Goal: Task Accomplishment & Management: Manage account settings

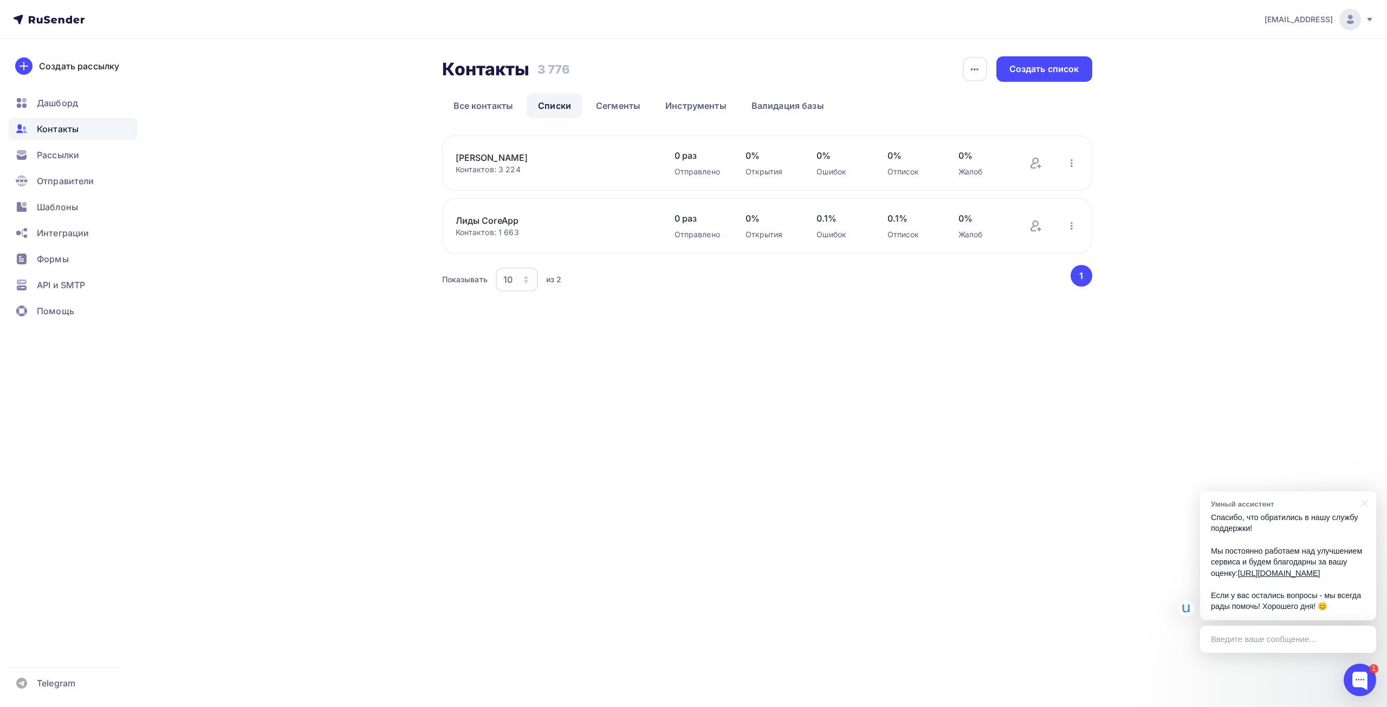
drag, startPoint x: 823, startPoint y: 352, endPoint x: 811, endPoint y: 352, distance: 11.9
click at [811, 352] on div "[EMAIL_ADDRESS] Аккаунт Тарифы Выйти Создать рассылку [GEOGRAPHIC_DATA] Контакт…" at bounding box center [693, 353] width 1387 height 707
click at [1362, 491] on div at bounding box center [1362, 502] width 27 height 22
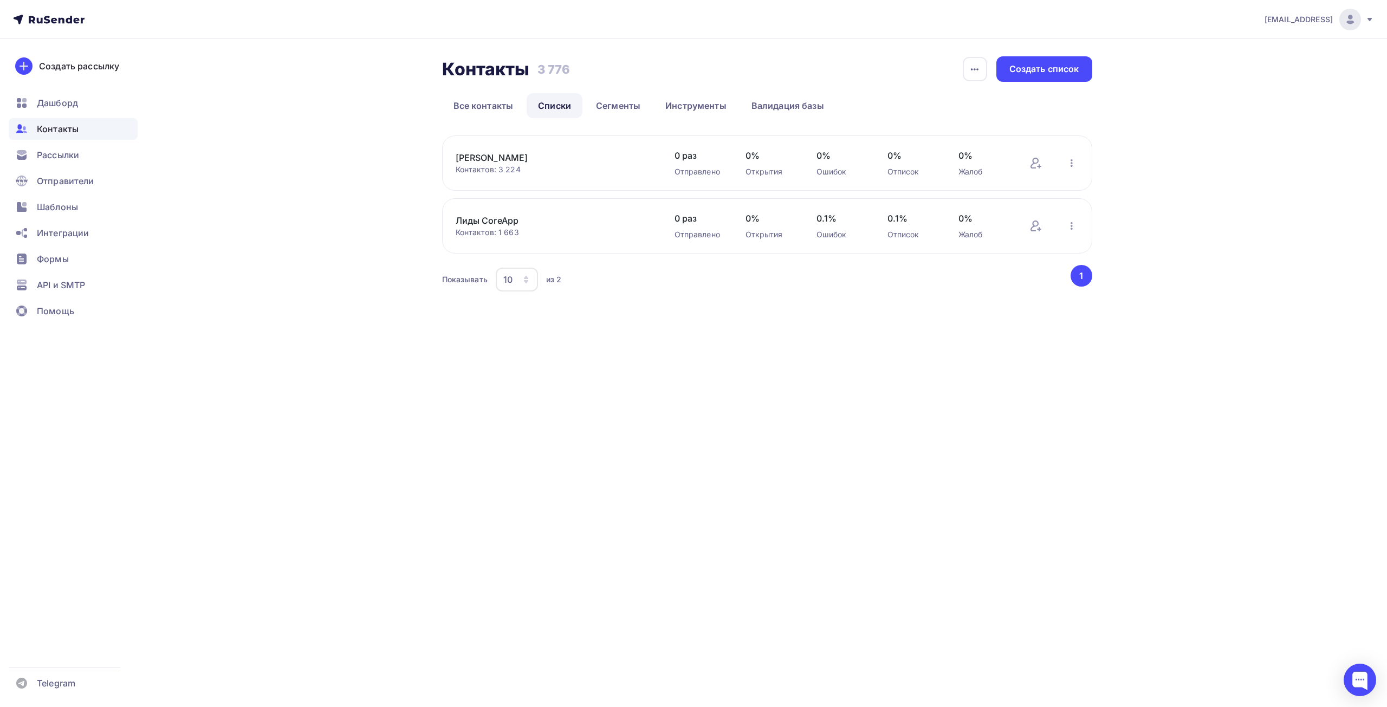
drag, startPoint x: 928, startPoint y: 443, endPoint x: 918, endPoint y: 441, distance: 9.8
drag, startPoint x: 918, startPoint y: 441, endPoint x: 917, endPoint y: 424, distance: 17.9
click at [917, 441] on div "[EMAIL_ADDRESS] Аккаунт Тарифы Выйти Создать рассылку [GEOGRAPHIC_DATA] Контакт…" at bounding box center [693, 353] width 1387 height 707
click at [491, 225] on link "Лиды CoreApp" at bounding box center [548, 220] width 184 height 13
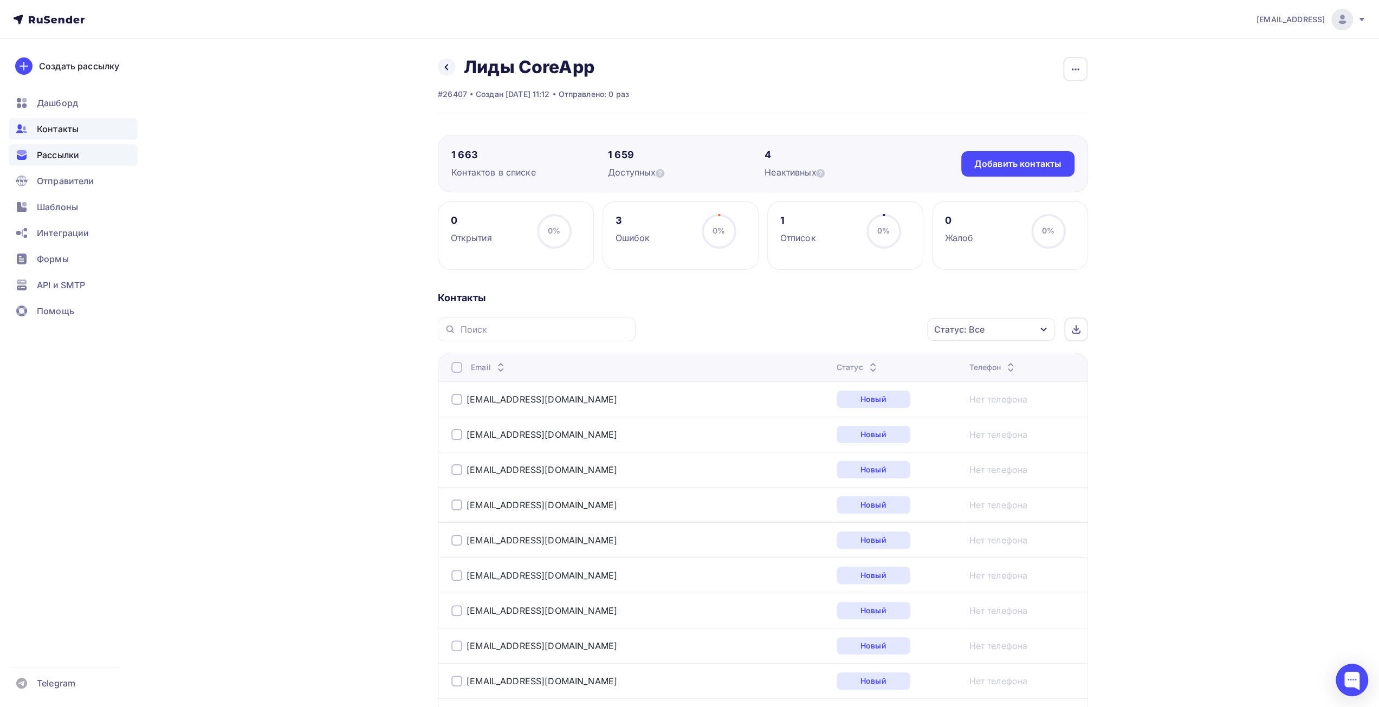
click at [81, 160] on div "Рассылки" at bounding box center [73, 155] width 129 height 22
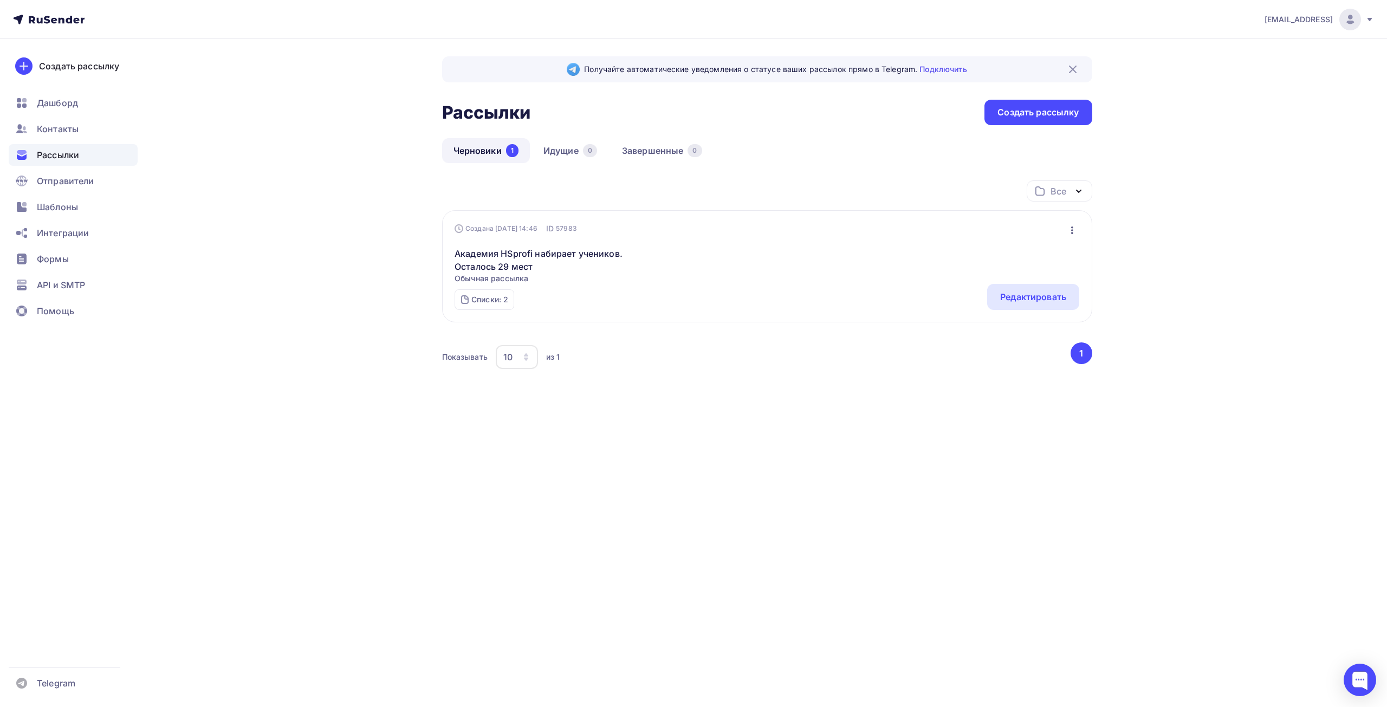
drag, startPoint x: 775, startPoint y: 425, endPoint x: 742, endPoint y: 417, distance: 34.2
click at [750, 426] on div "Получайте автоматические уведомления о статусе ваших рассылок прямо в Telegram.…" at bounding box center [694, 246] width 888 height 414
click at [568, 263] on link "Академия HSprofi набирает учеников. Осталось 29 мест" at bounding box center [547, 260] width 186 height 26
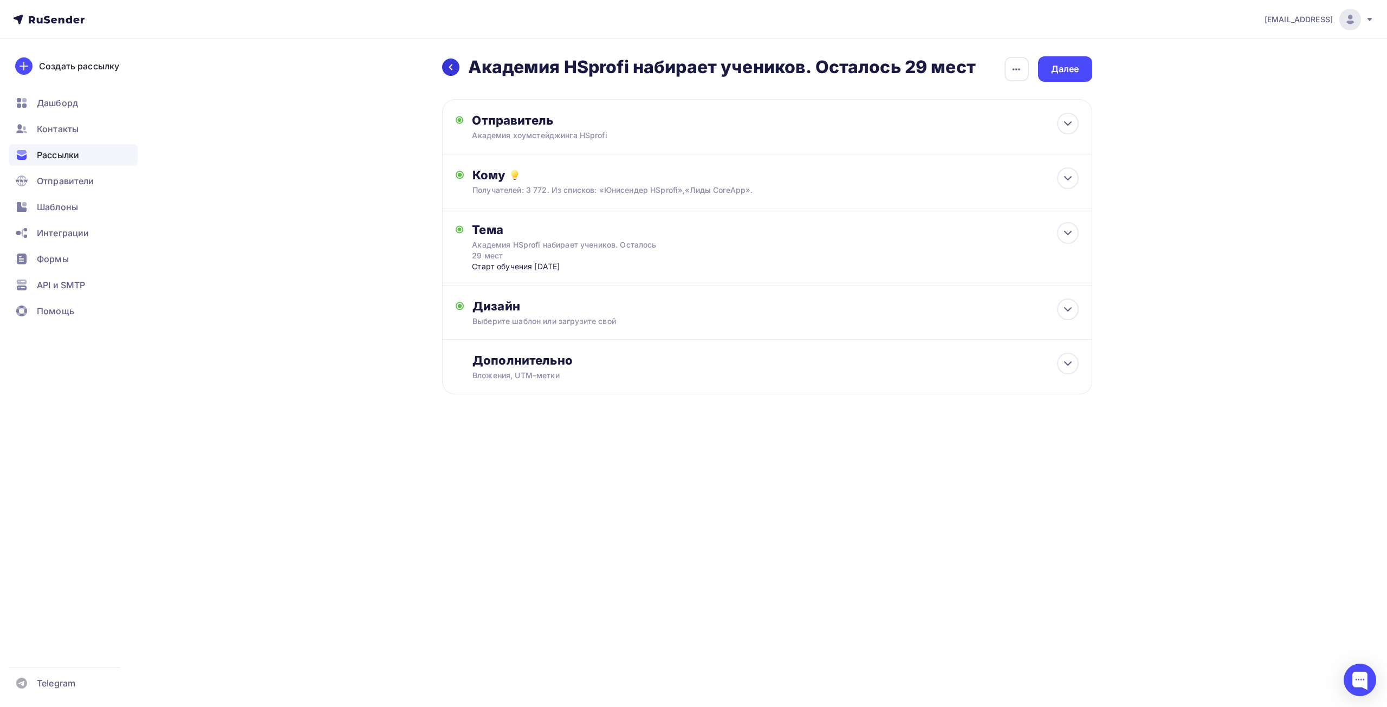
click at [457, 69] on div at bounding box center [450, 67] width 17 height 17
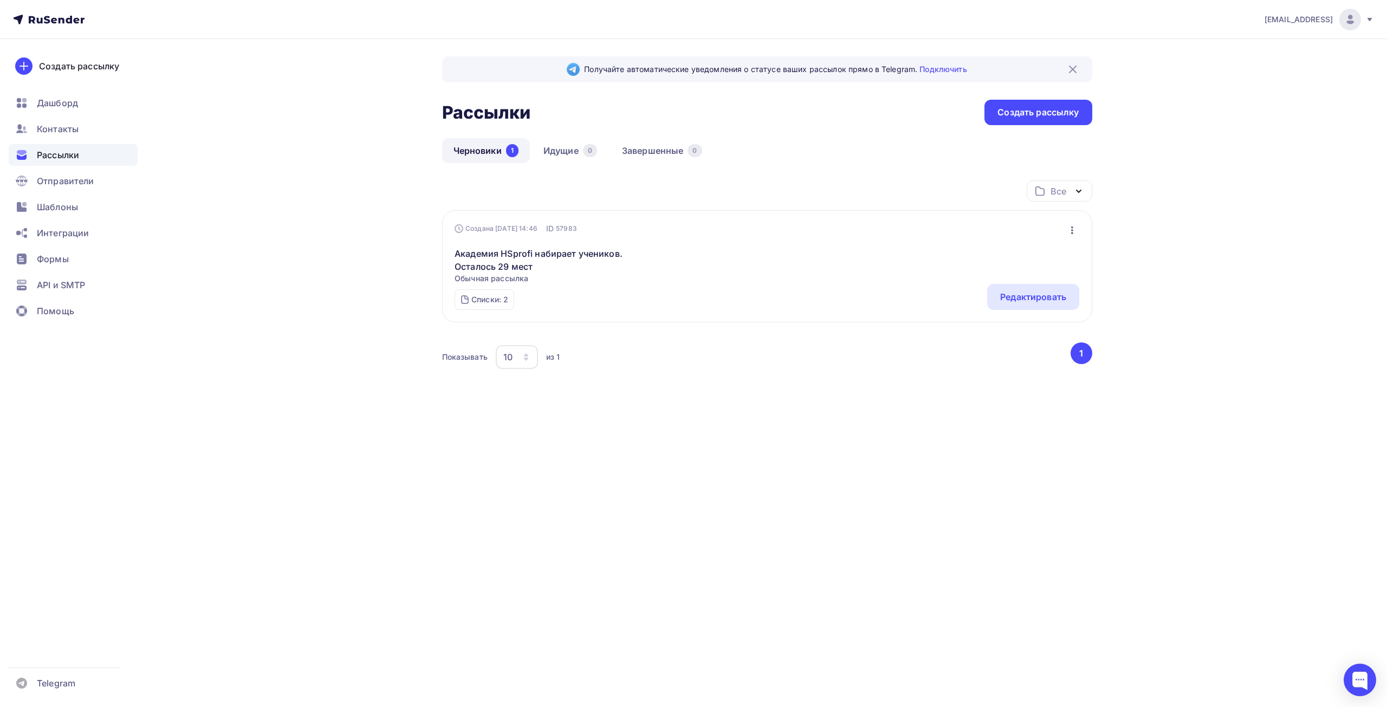
drag, startPoint x: 302, startPoint y: 265, endPoint x: 287, endPoint y: 267, distance: 15.3
click at [284, 268] on div "Получайте автоматические уведомления о статусе ваших рассылок прямо в Telegram.…" at bounding box center [694, 246] width 888 height 414
drag, startPoint x: 1187, startPoint y: 153, endPoint x: 1170, endPoint y: 139, distance: 22.0
drag, startPoint x: 1170, startPoint y: 139, endPoint x: 1159, endPoint y: 132, distance: 13.2
click at [1165, 134] on div "[EMAIL_ADDRESS] Аккаунт Тарифы Выйти Создать рассылку [GEOGRAPHIC_DATA] Контакт…" at bounding box center [693, 226] width 1387 height 453
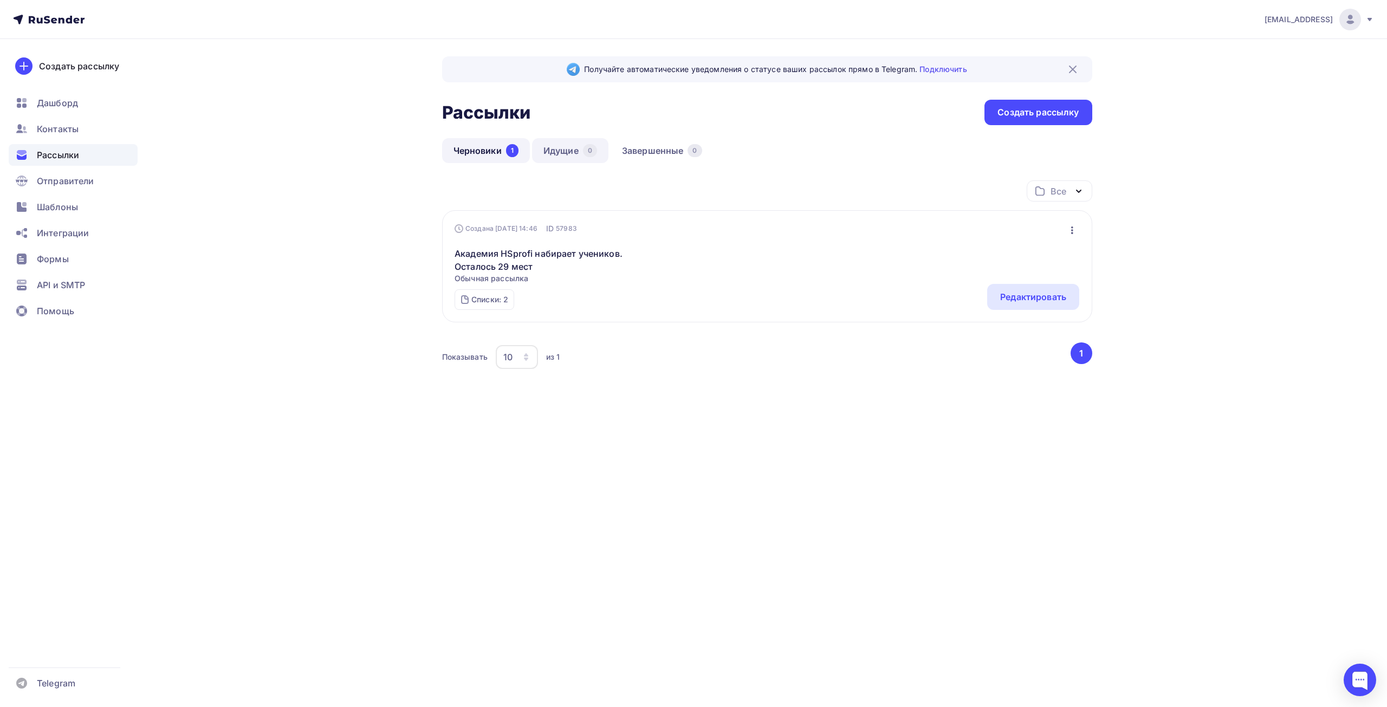
click at [550, 151] on link "Идущие 0" at bounding box center [570, 150] width 76 height 25
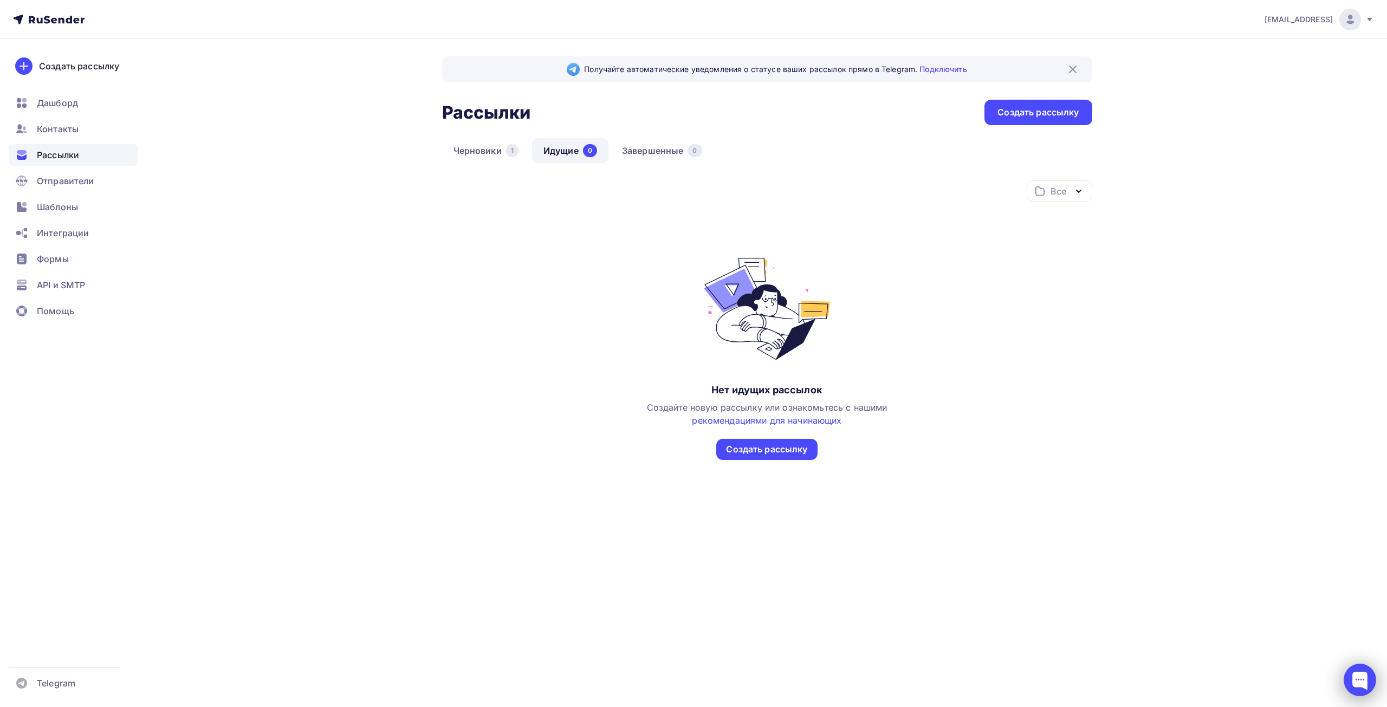
click at [1364, 674] on div at bounding box center [1359, 680] width 33 height 33
click at [1356, 680] on div at bounding box center [1359, 679] width 15 height 15
click at [56, 183] on span "Отправители" at bounding box center [65, 180] width 57 height 13
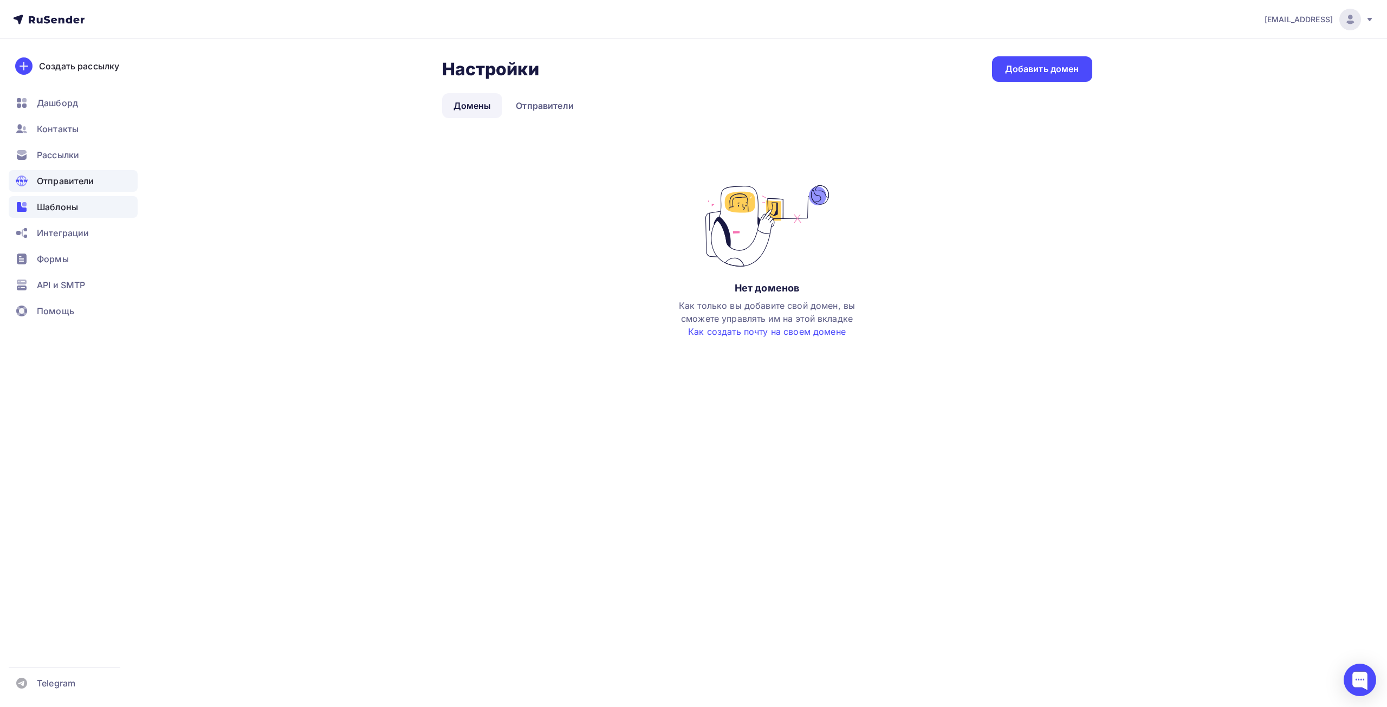
click at [57, 212] on span "Шаблоны" at bounding box center [57, 206] width 41 height 13
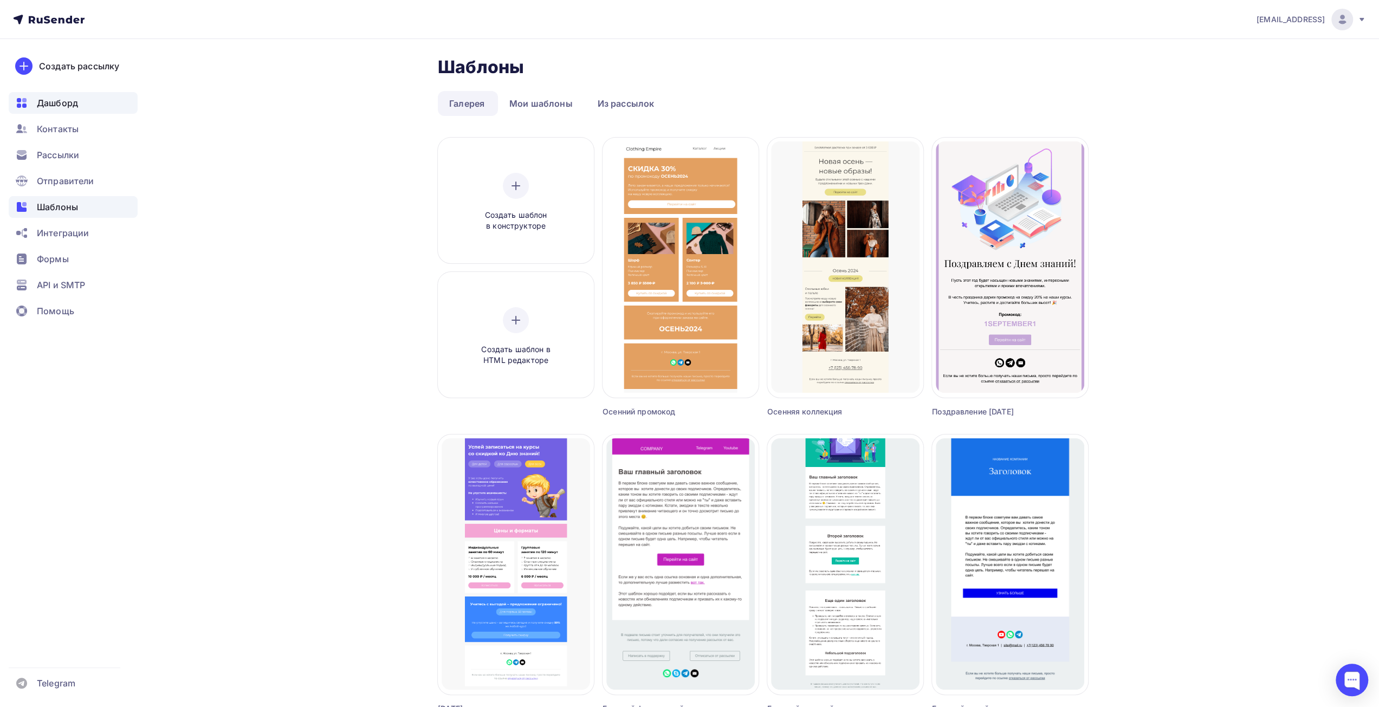
click at [82, 105] on div "Дашборд" at bounding box center [73, 103] width 129 height 22
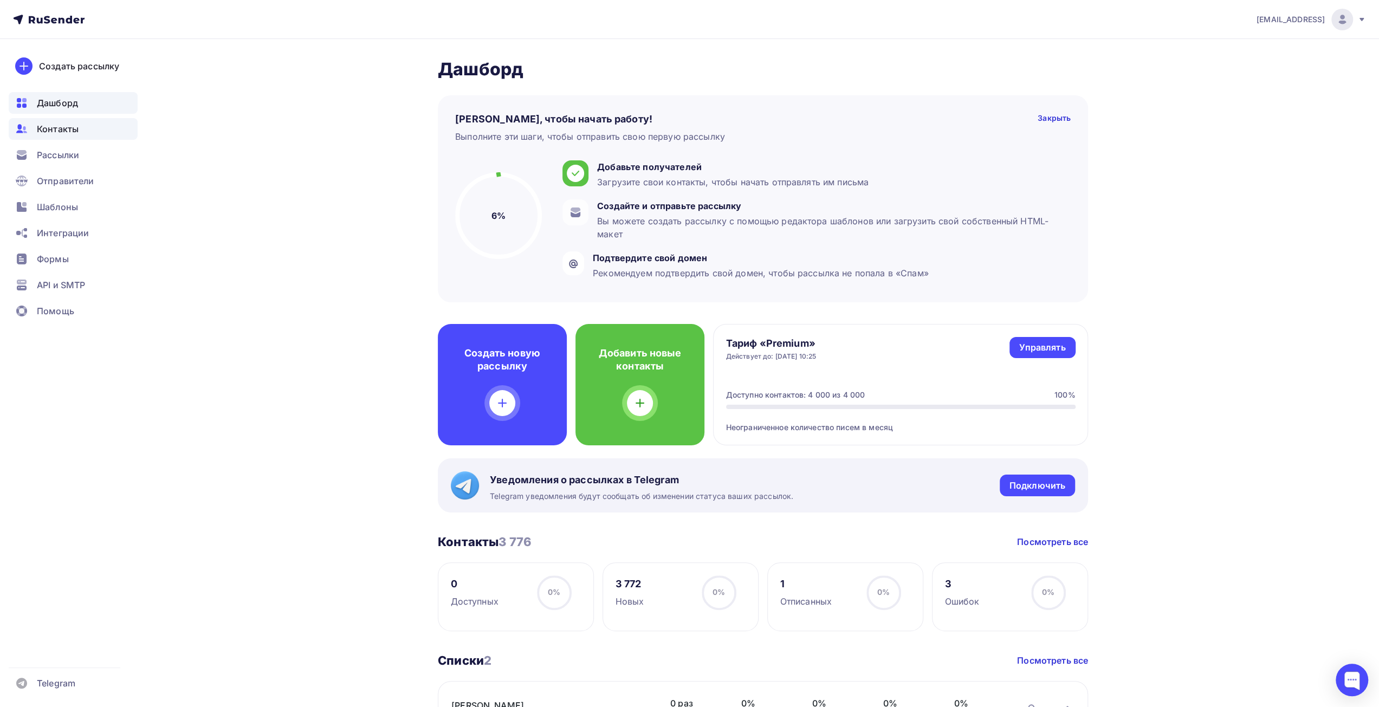
click at [81, 128] on div "Контакты" at bounding box center [73, 129] width 129 height 22
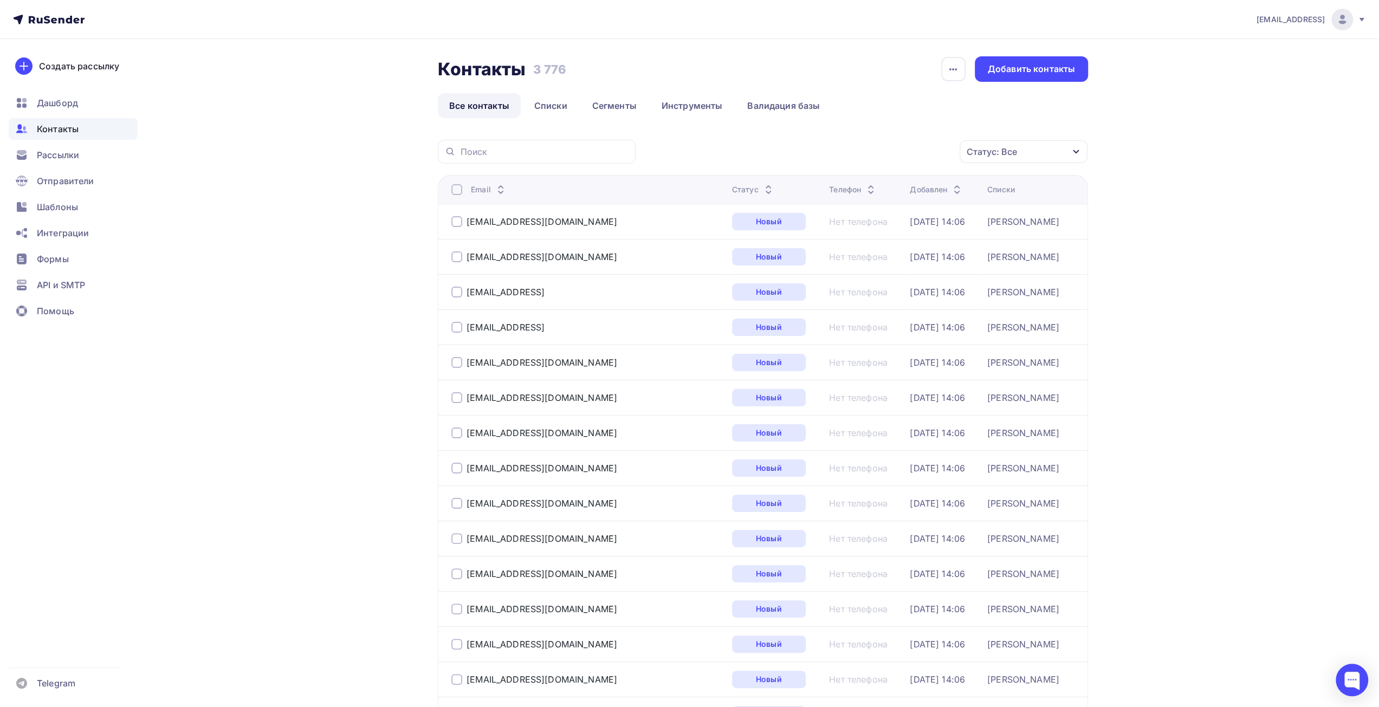
click at [89, 115] on ul "Дашборд Контакты Рассылки Отправители Шаблоны Интеграции Формы API и SMTP Помощь" at bounding box center [73, 210] width 129 height 236
click at [91, 109] on div "Дашборд" at bounding box center [73, 103] width 129 height 22
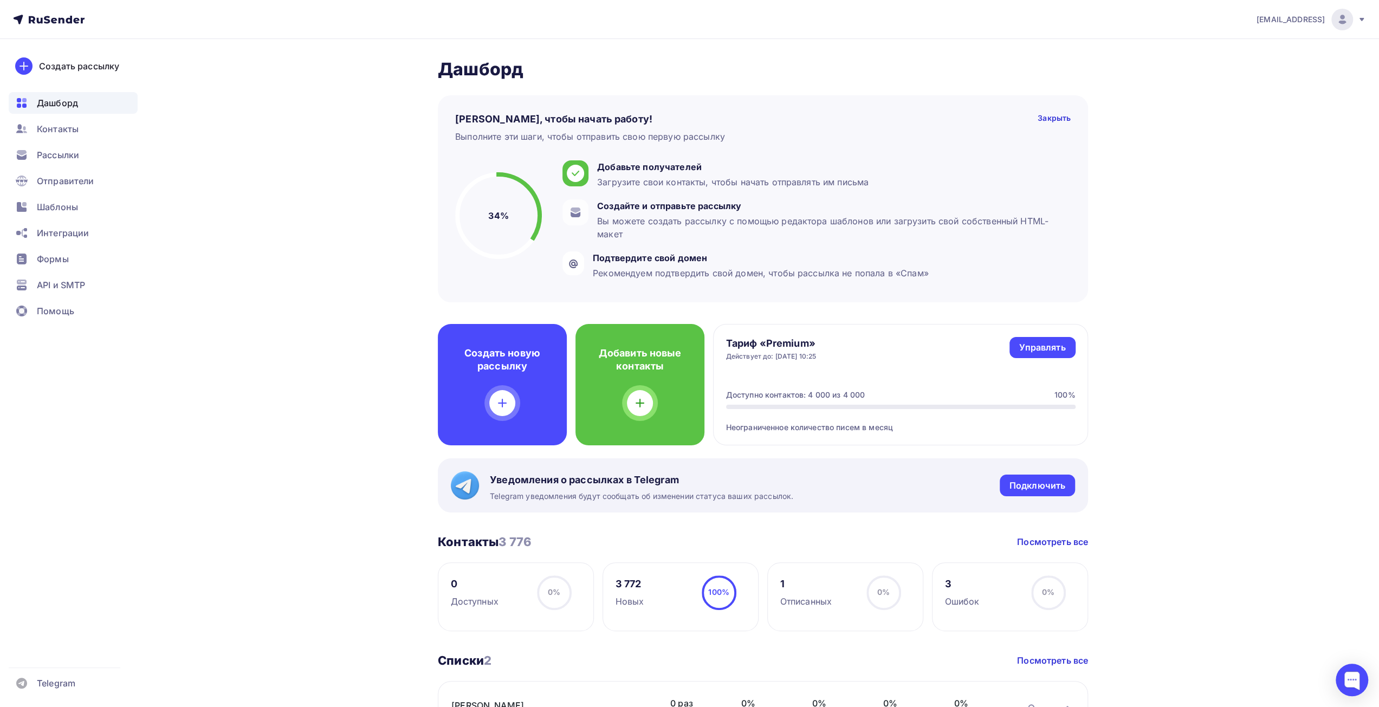
drag, startPoint x: 1175, startPoint y: 259, endPoint x: 1156, endPoint y: 238, distance: 29.2
drag, startPoint x: 1156, startPoint y: 238, endPoint x: 1145, endPoint y: 230, distance: 13.2
click at [1151, 230] on div "[EMAIL_ADDRESS] Аккаунт Тарифы Выйти Создать рассылку [GEOGRAPHIC_DATA] Контакт…" at bounding box center [689, 513] width 1379 height 1027
click at [112, 136] on div "Контакты" at bounding box center [73, 129] width 129 height 22
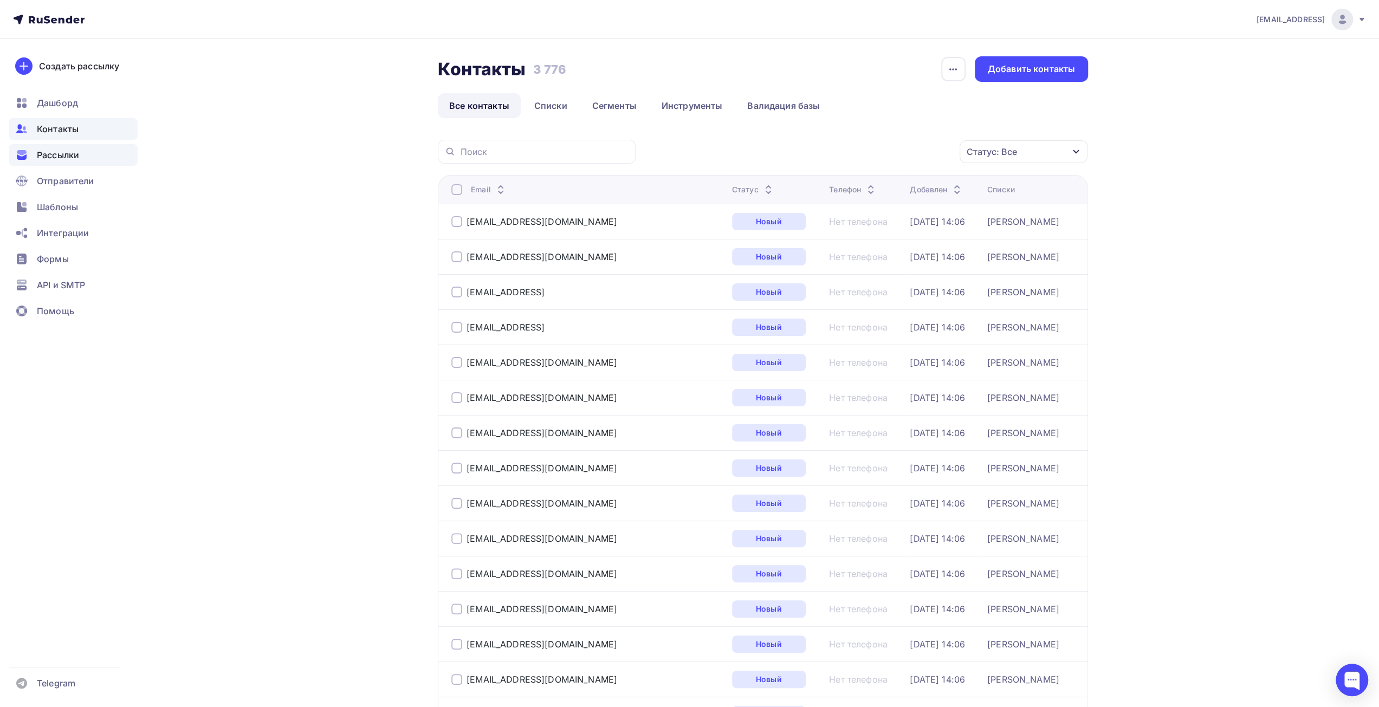
click at [115, 153] on div "Рассылки" at bounding box center [73, 155] width 129 height 22
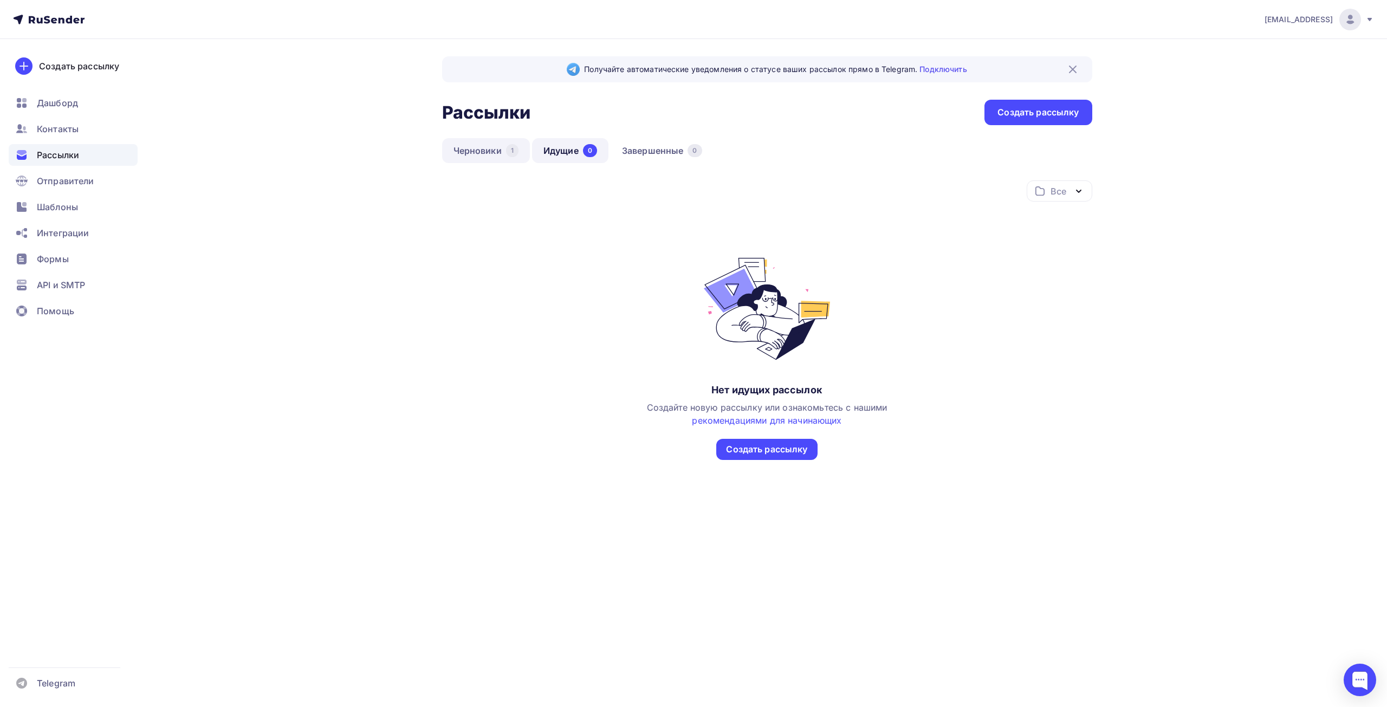
click at [479, 154] on link "Черновики 1" at bounding box center [486, 150] width 88 height 25
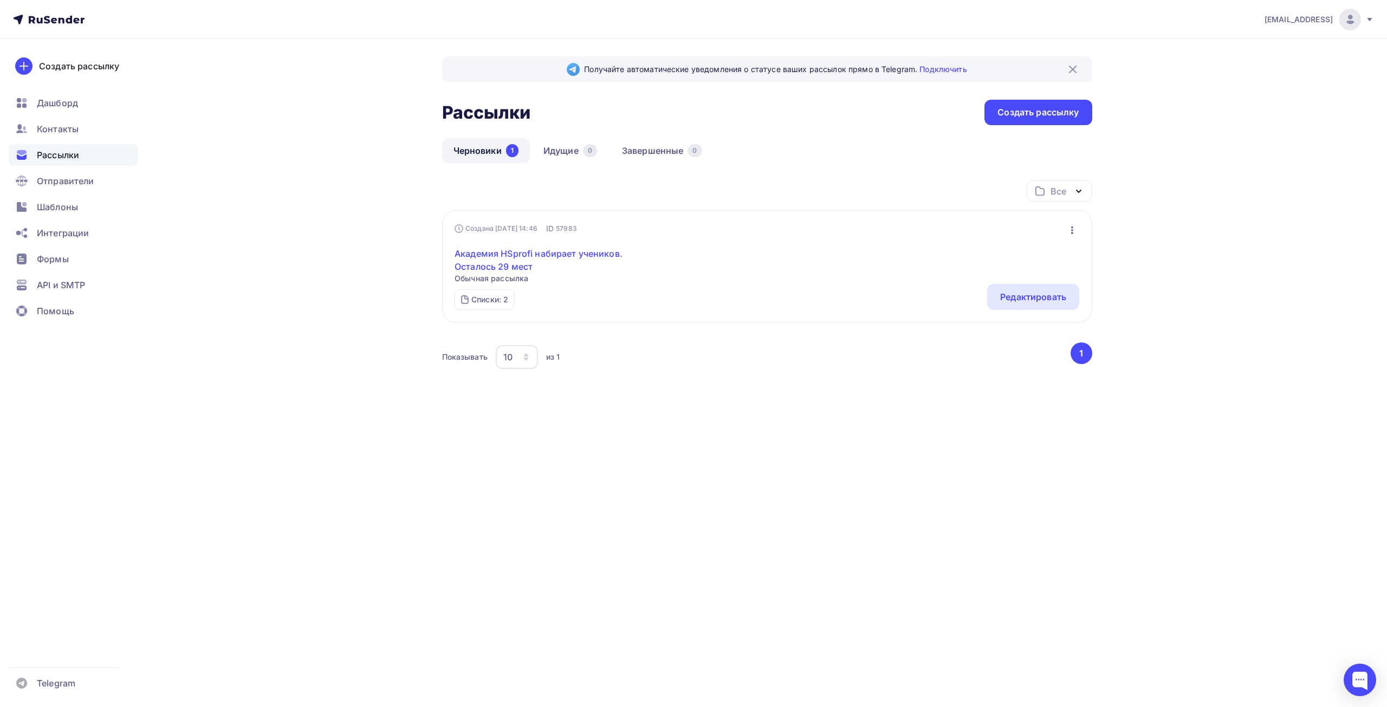
click at [573, 256] on link "Академия HSprofi набирает учеников. Осталось 29 мест" at bounding box center [547, 260] width 186 height 26
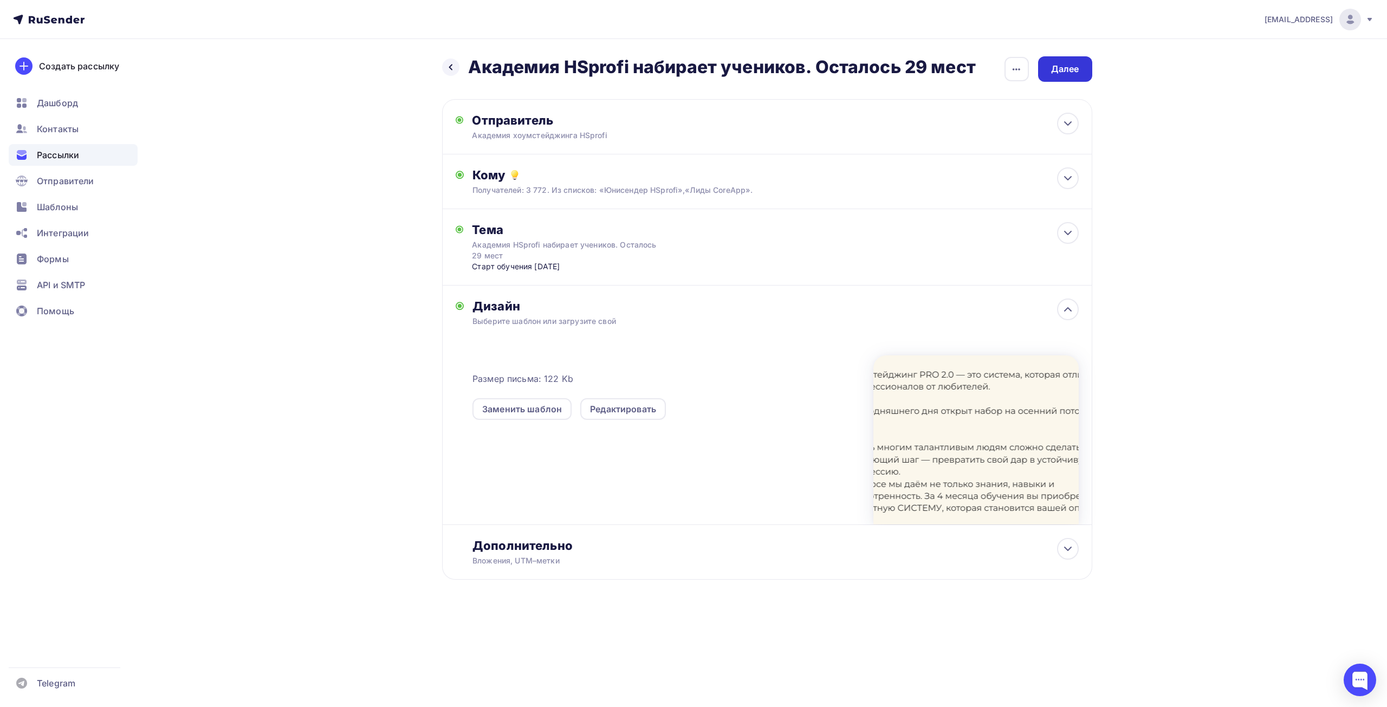
click at [1061, 68] on div "Далее" at bounding box center [1065, 69] width 28 height 12
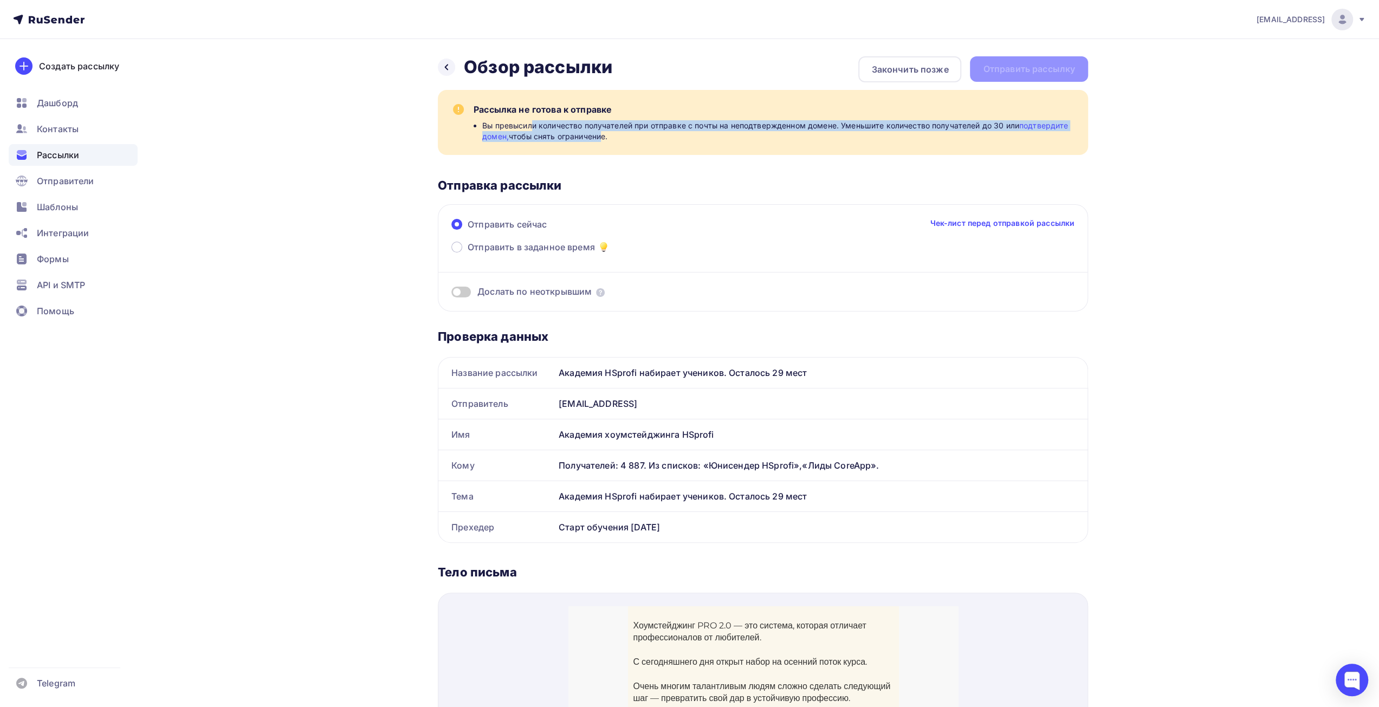
drag, startPoint x: 606, startPoint y: 136, endPoint x: 534, endPoint y: 125, distance: 72.4
click at [534, 125] on span "Вы превысили количество получателей при отправке с почты на неподтвержденном до…" at bounding box center [778, 131] width 593 height 22
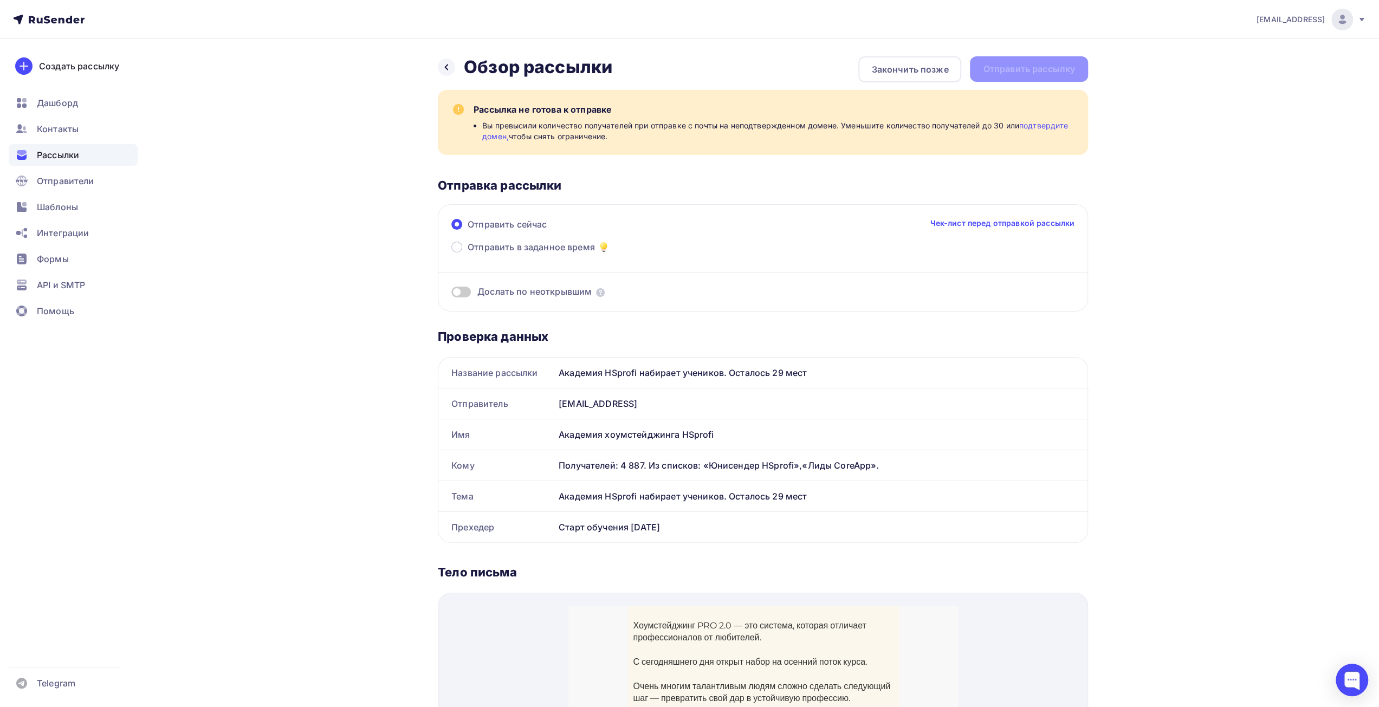
click at [692, 144] on div "Рассылка не готова к отправке Вы превысили количество получателей при отправке …" at bounding box center [763, 122] width 650 height 65
click at [504, 138] on link "подтвердите домен," at bounding box center [775, 131] width 586 height 20
drag, startPoint x: 56, startPoint y: 183, endPoint x: 81, endPoint y: 160, distance: 33.7
click at [56, 183] on span "Отправители" at bounding box center [65, 180] width 57 height 13
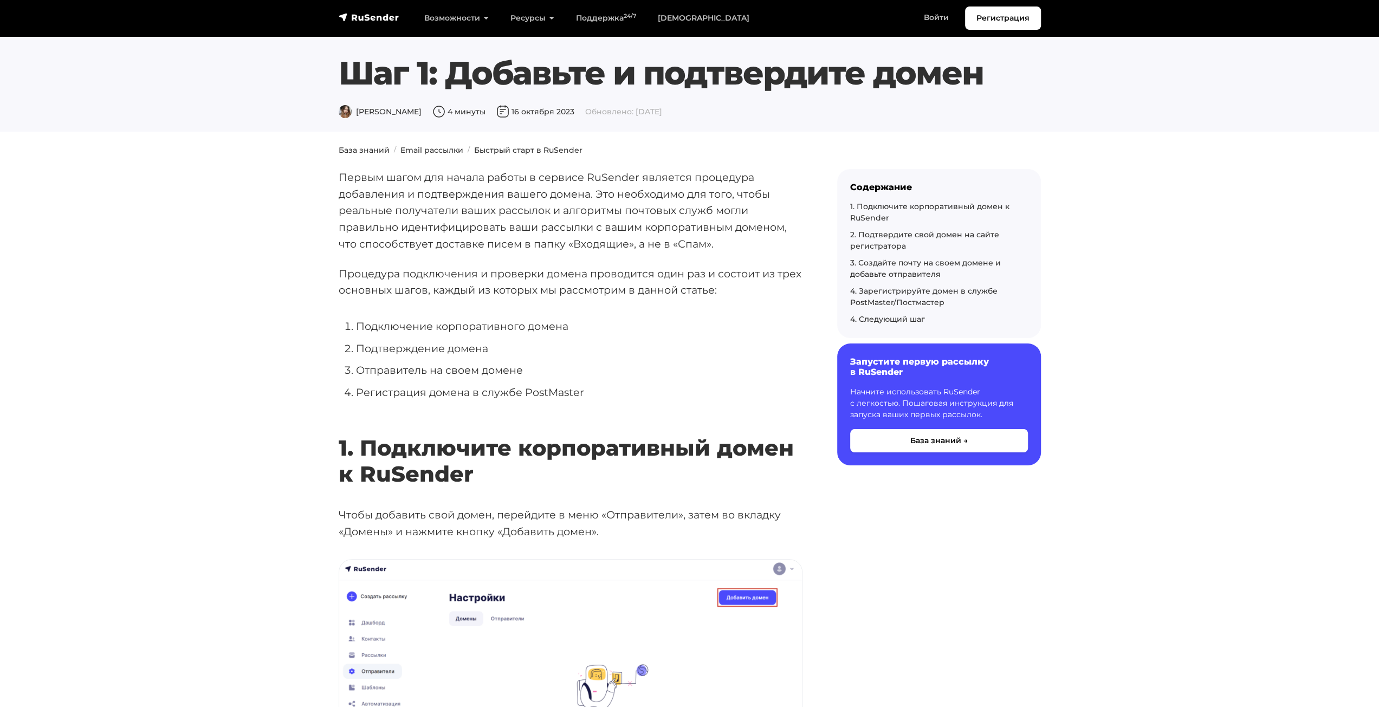
drag, startPoint x: 678, startPoint y: 337, endPoint x: 666, endPoint y: 342, distance: 13.2
click at [666, 342] on li "Подтверждение домена" at bounding box center [579, 348] width 446 height 17
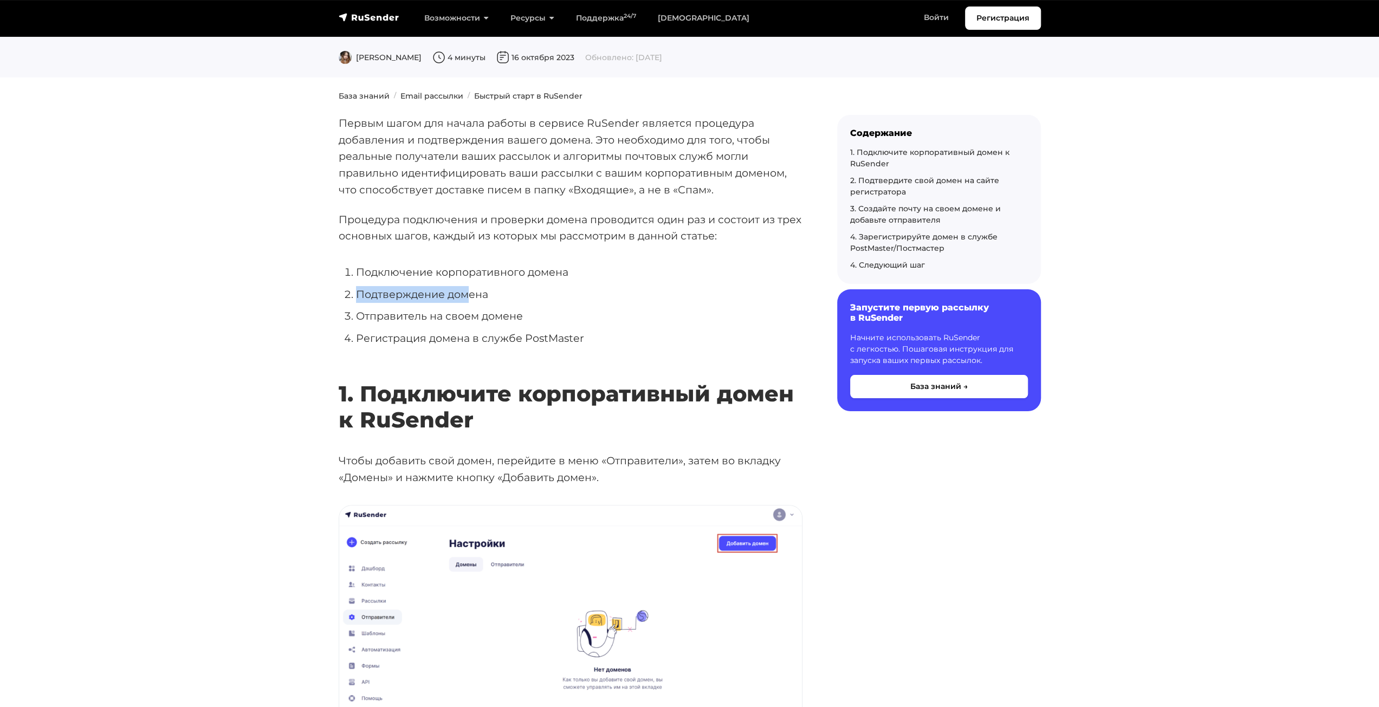
drag, startPoint x: 381, startPoint y: 294, endPoint x: 470, endPoint y: 289, distance: 89.0
click at [467, 289] on li "Подтверждение домена" at bounding box center [579, 294] width 446 height 17
click at [446, 308] on li "Отправитель на своем домене" at bounding box center [579, 316] width 446 height 17
drag, startPoint x: 378, startPoint y: 316, endPoint x: 576, endPoint y: 315, distance: 198.3
click at [572, 315] on li "Отправитель на своем домене" at bounding box center [579, 316] width 446 height 17
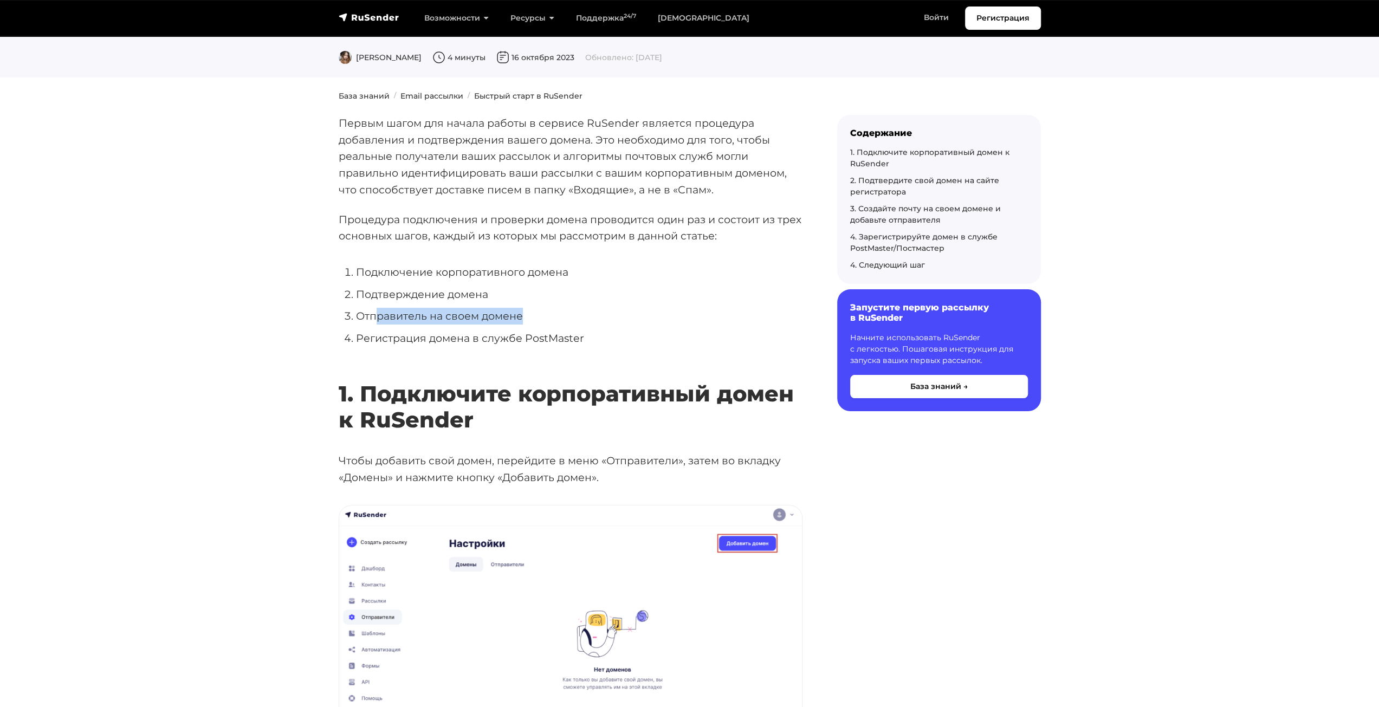
click at [605, 320] on li "Отправитель на своем домене" at bounding box center [579, 316] width 446 height 17
drag, startPoint x: 635, startPoint y: 346, endPoint x: 374, endPoint y: 311, distance: 262.8
click at [374, 311] on ol "Подключение корпоративного домена Подтверждение домена Отправитель на своем дом…" at bounding box center [571, 305] width 464 height 83
click at [616, 322] on li "Отправитель на своем домене" at bounding box center [579, 316] width 446 height 17
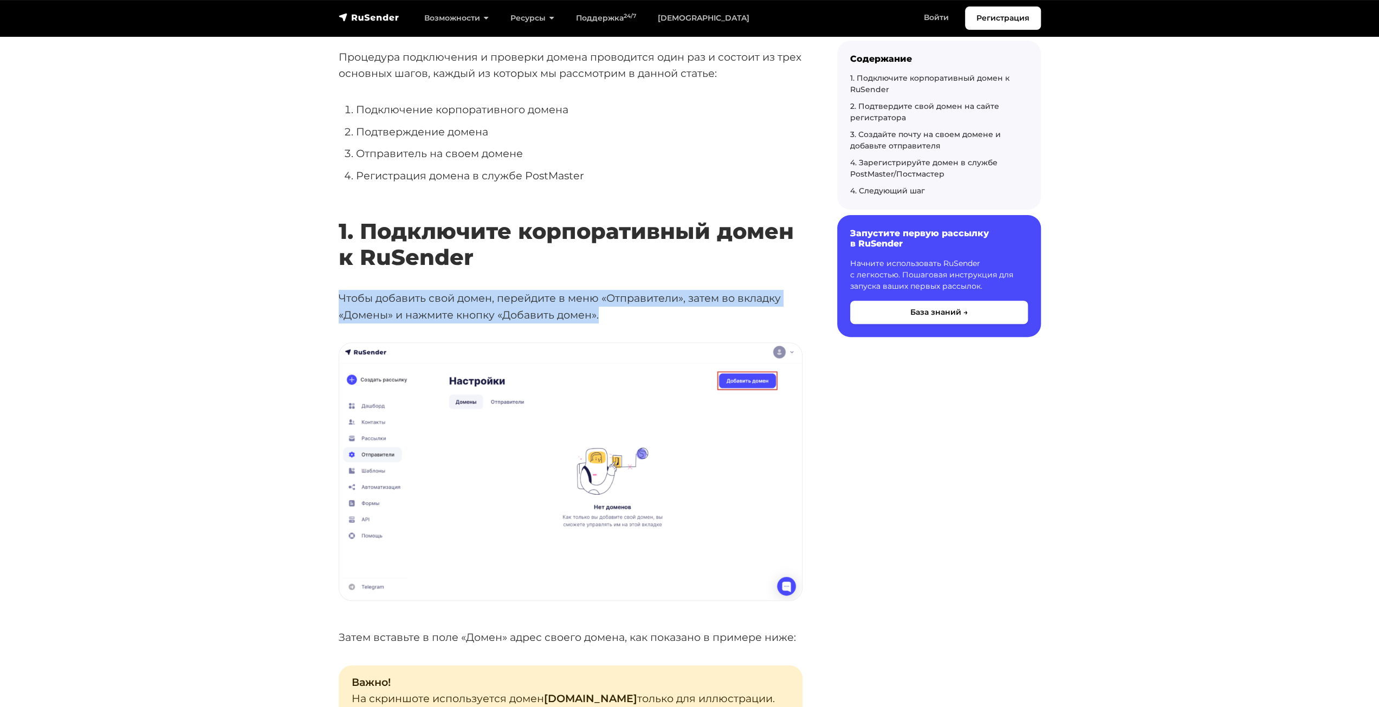
drag, startPoint x: 613, startPoint y: 317, endPoint x: 341, endPoint y: 304, distance: 272.2
click at [341, 304] on p "Чтобы добавить свой домен, перейдите в меню «Отправители», затем во вкладку «До…" at bounding box center [571, 306] width 464 height 33
click at [631, 308] on p "Чтобы добавить свой домен, перейдите в меню «Отправители», затем во вкладку «До…" at bounding box center [571, 306] width 464 height 33
drag, startPoint x: 645, startPoint y: 308, endPoint x: 637, endPoint y: 308, distance: 8.1
click at [637, 308] on p "Чтобы добавить свой домен, перейдите в меню «Отправители», затем во вкладку «До…" at bounding box center [571, 306] width 464 height 33
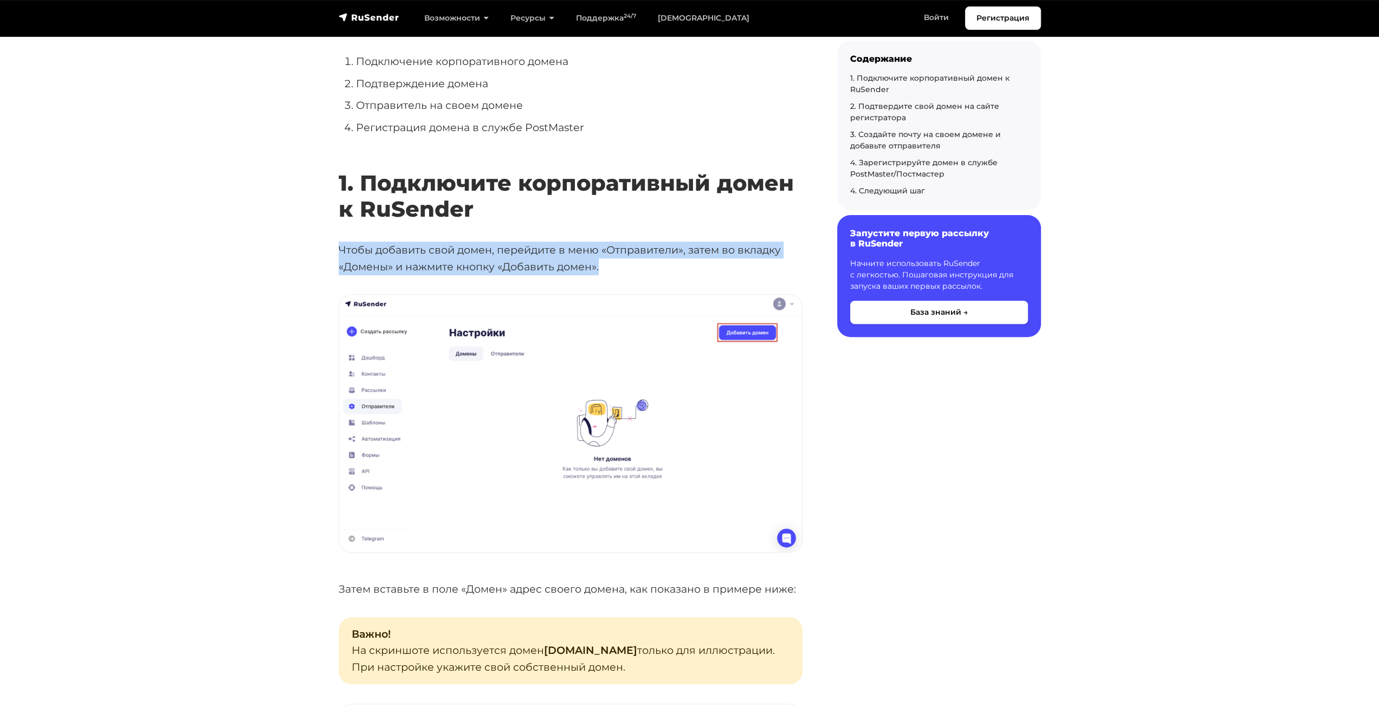
scroll to position [379, 0]
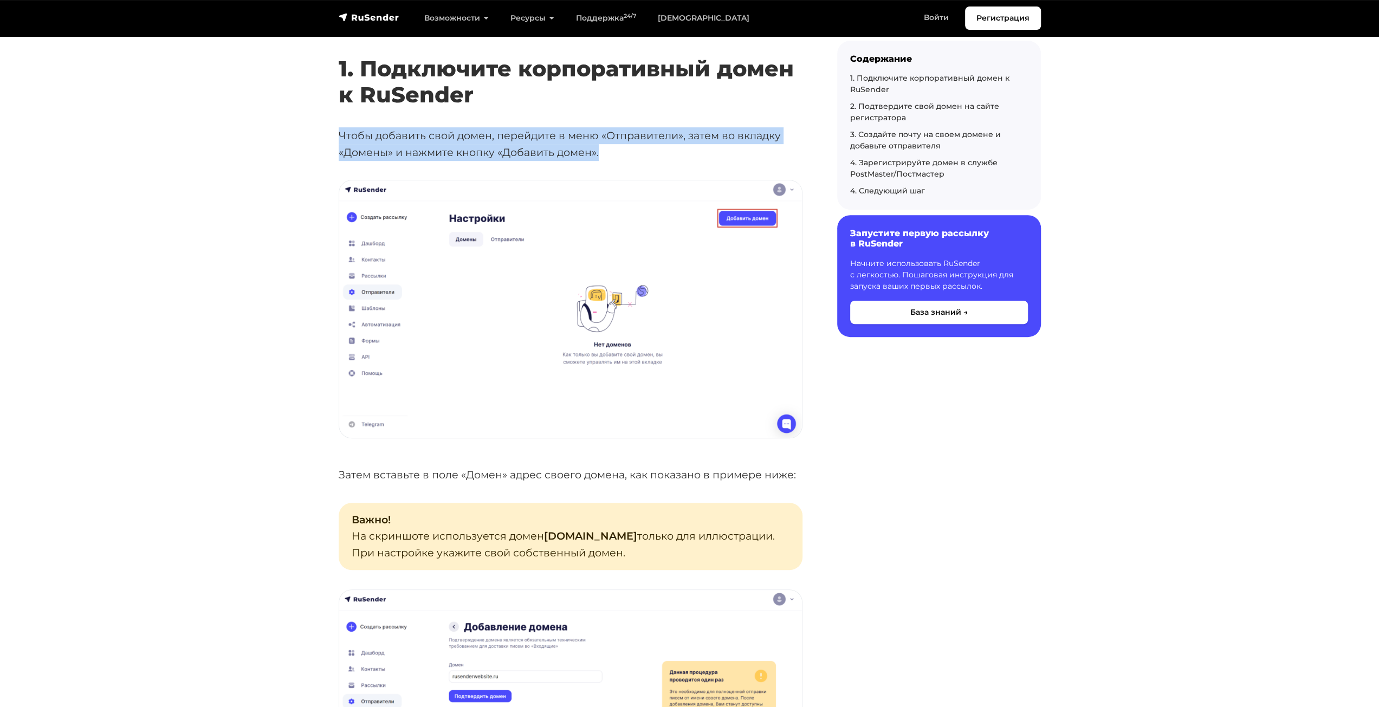
click at [430, 152] on p "Чтобы добавить свой домен, перейдите в меню «Отправители», затем во вкладку «До…" at bounding box center [571, 143] width 464 height 33
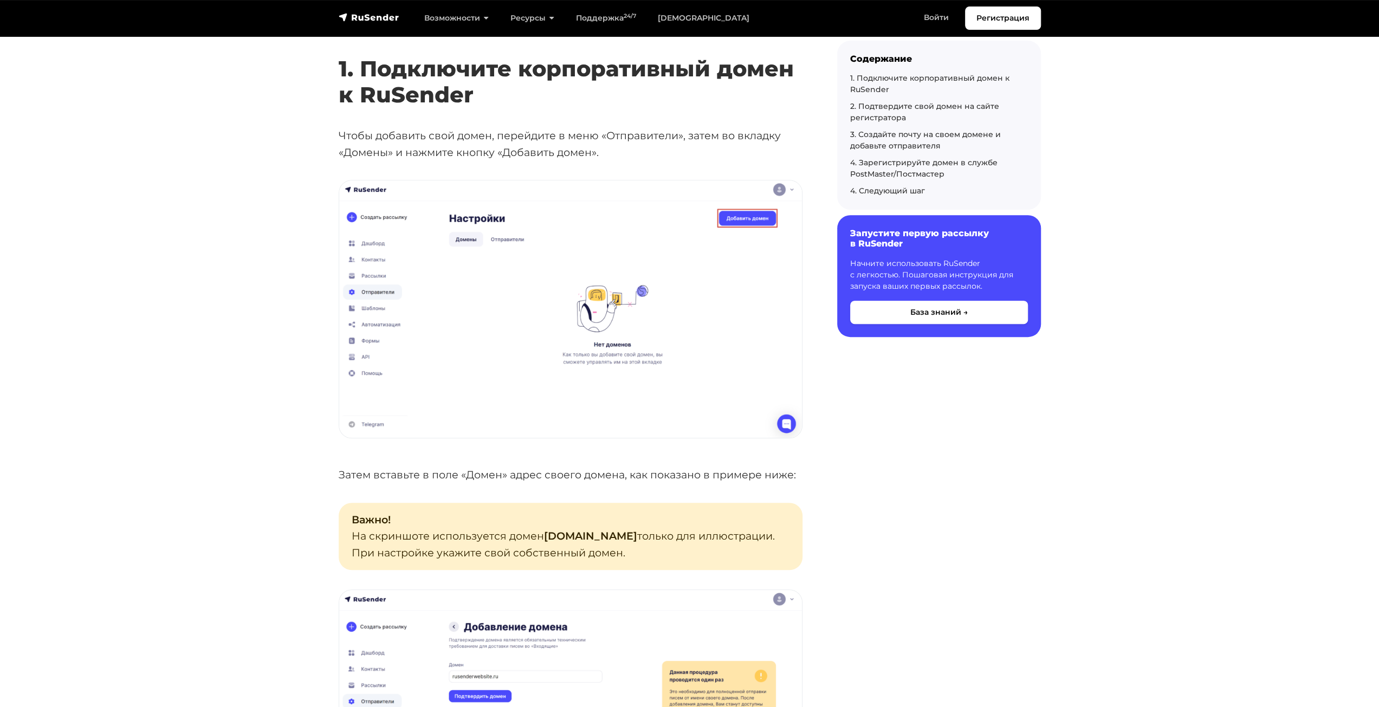
drag, startPoint x: 1076, startPoint y: 416, endPoint x: 1028, endPoint y: 407, distance: 49.0
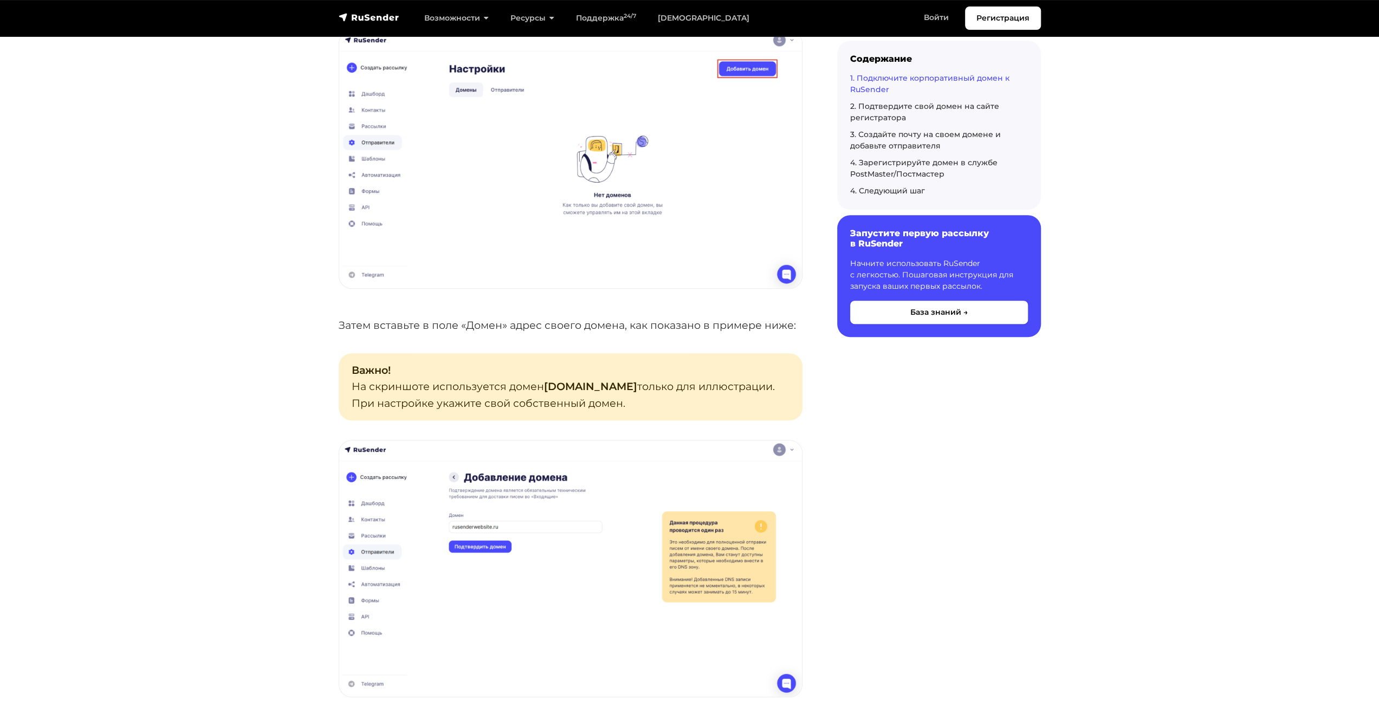
scroll to position [650, 0]
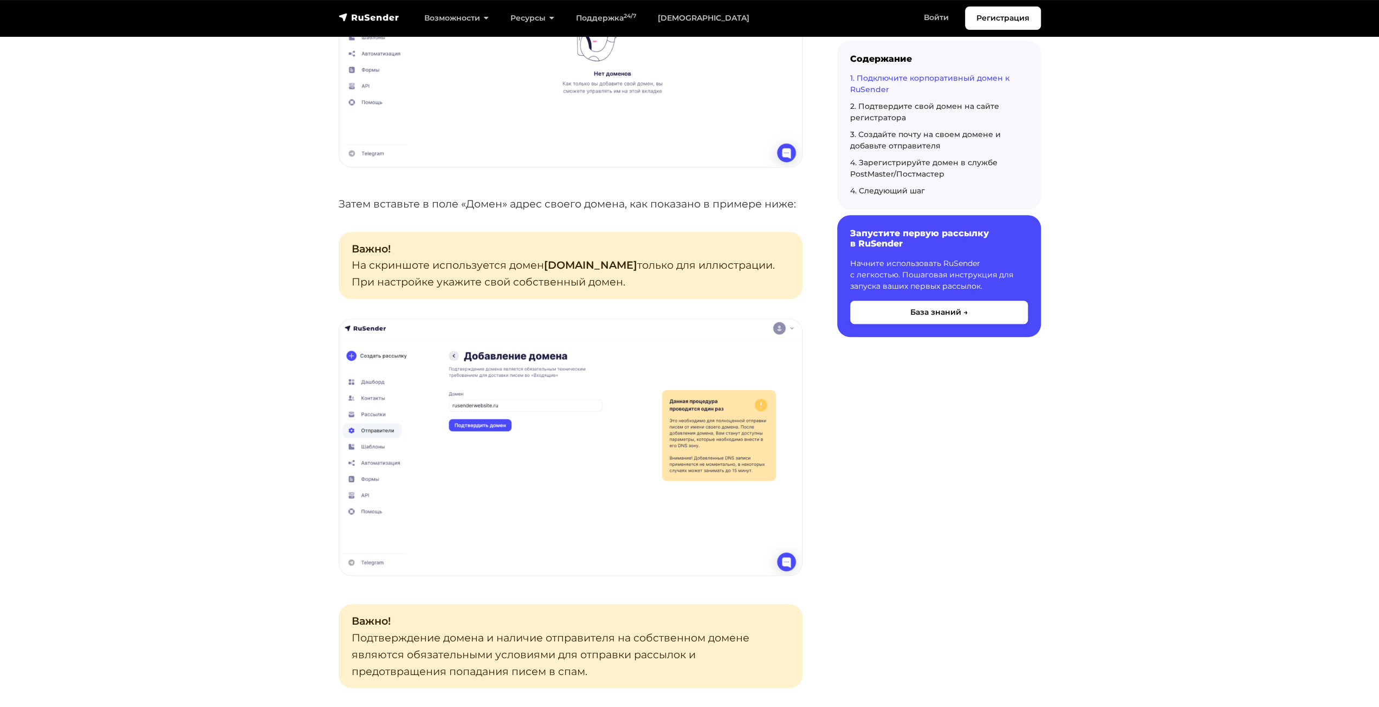
drag, startPoint x: 1009, startPoint y: 380, endPoint x: 889, endPoint y: 372, distance: 119.5
click at [524, 267] on p "Важно! На скриншоте используется домен rusenderwebsite.ru только для иллюстраци…" at bounding box center [571, 265] width 464 height 67
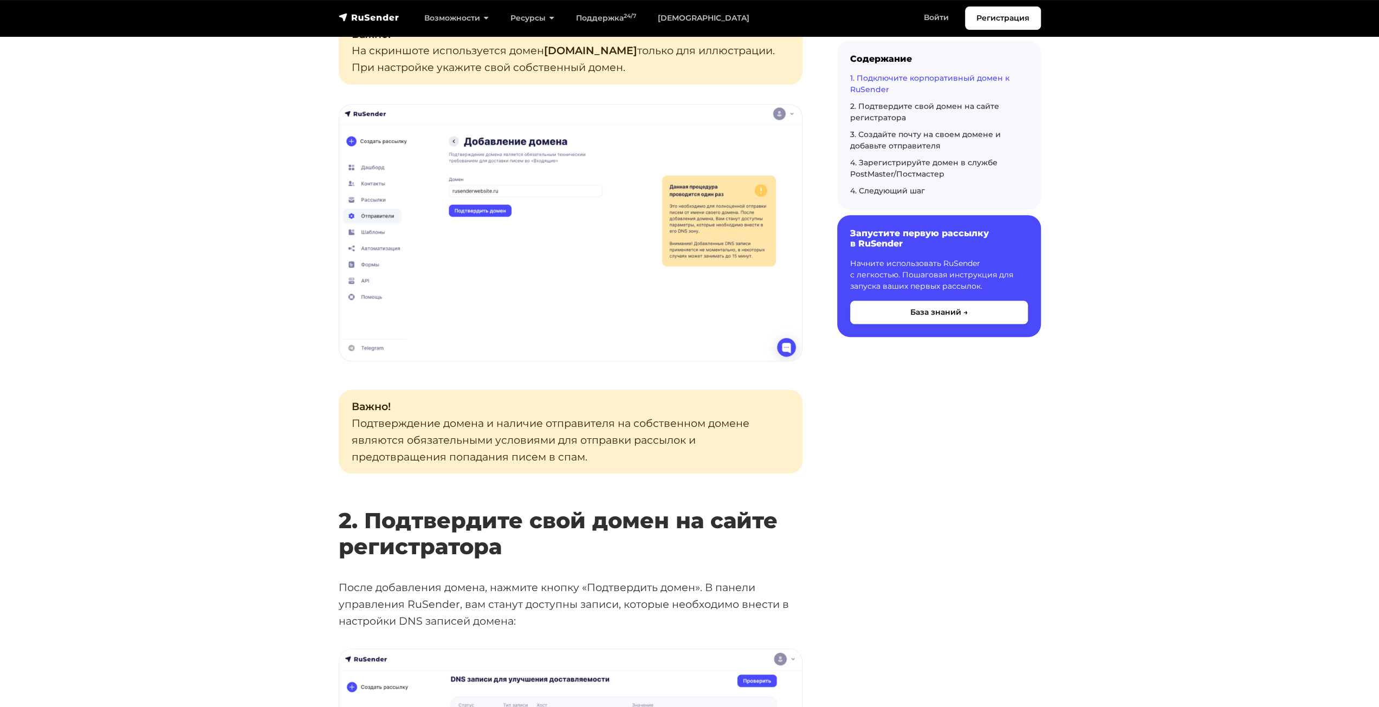
scroll to position [867, 0]
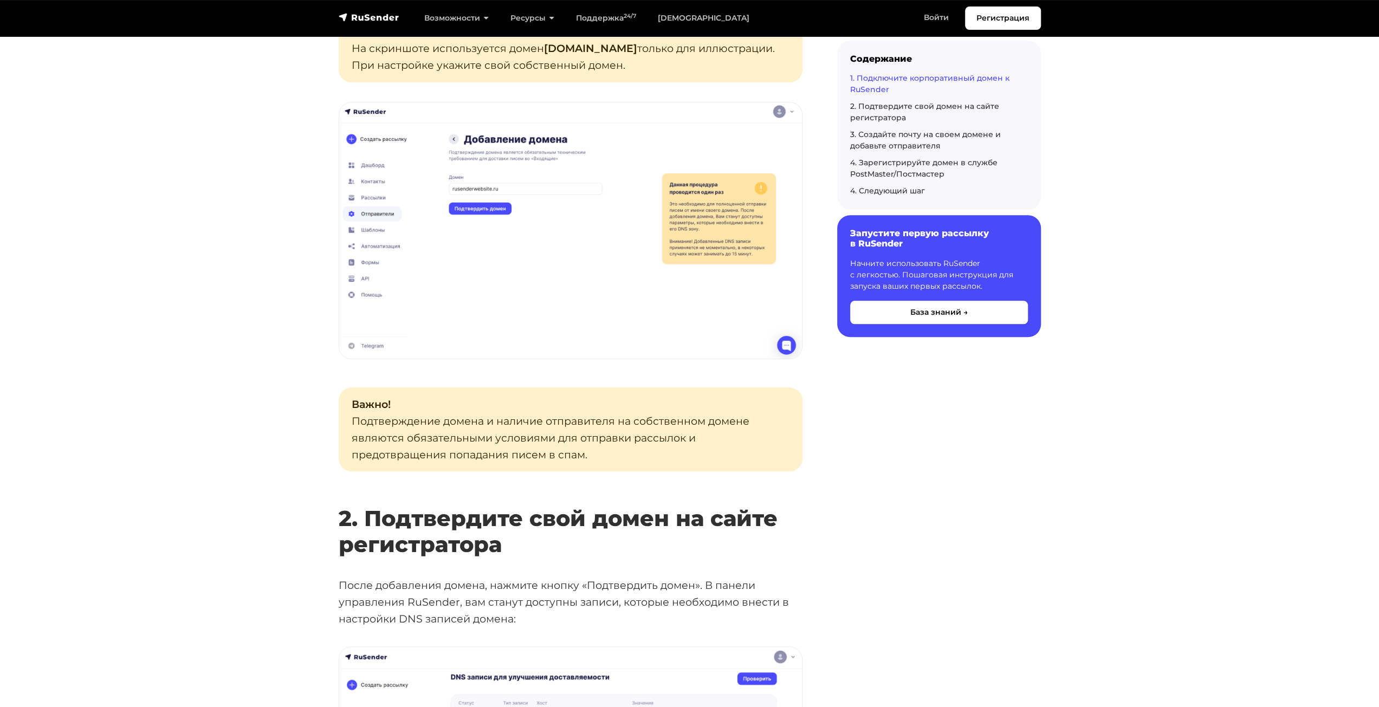
drag, startPoint x: 1080, startPoint y: 500, endPoint x: 972, endPoint y: 483, distance: 109.2
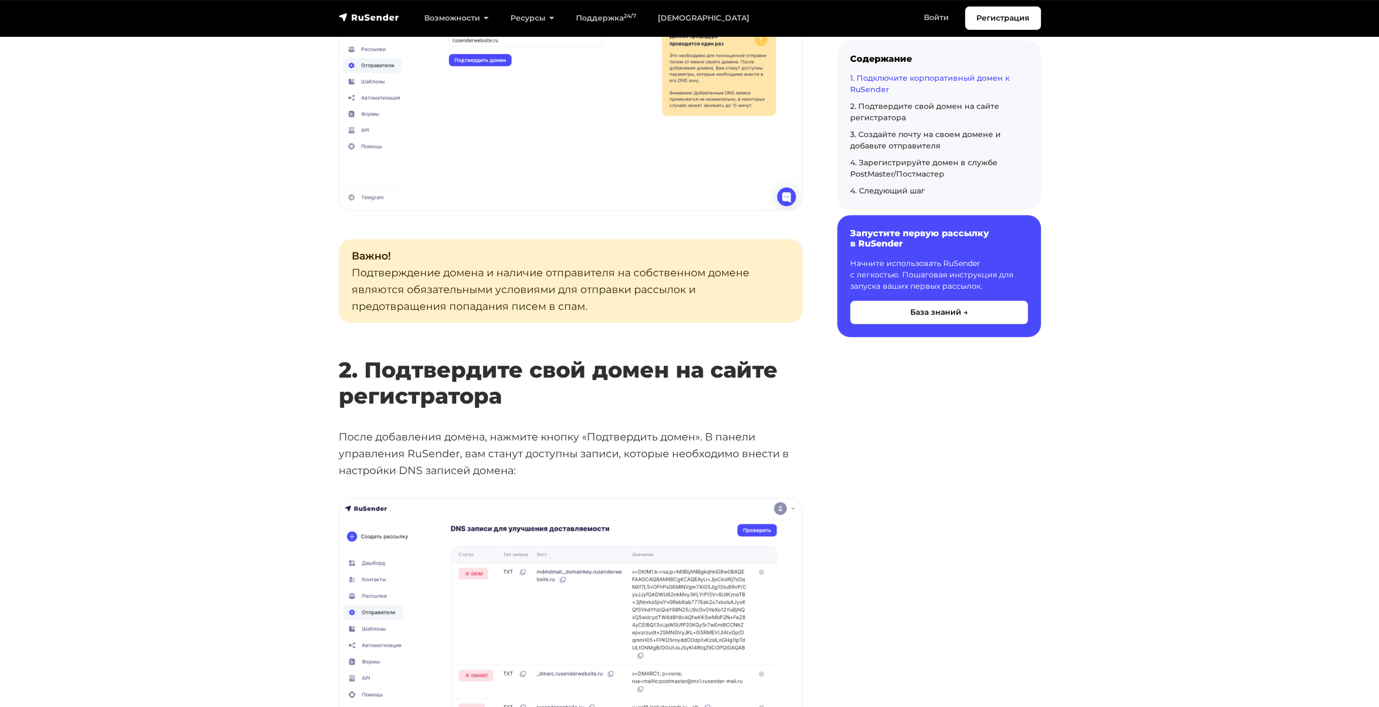
scroll to position [1083, 0]
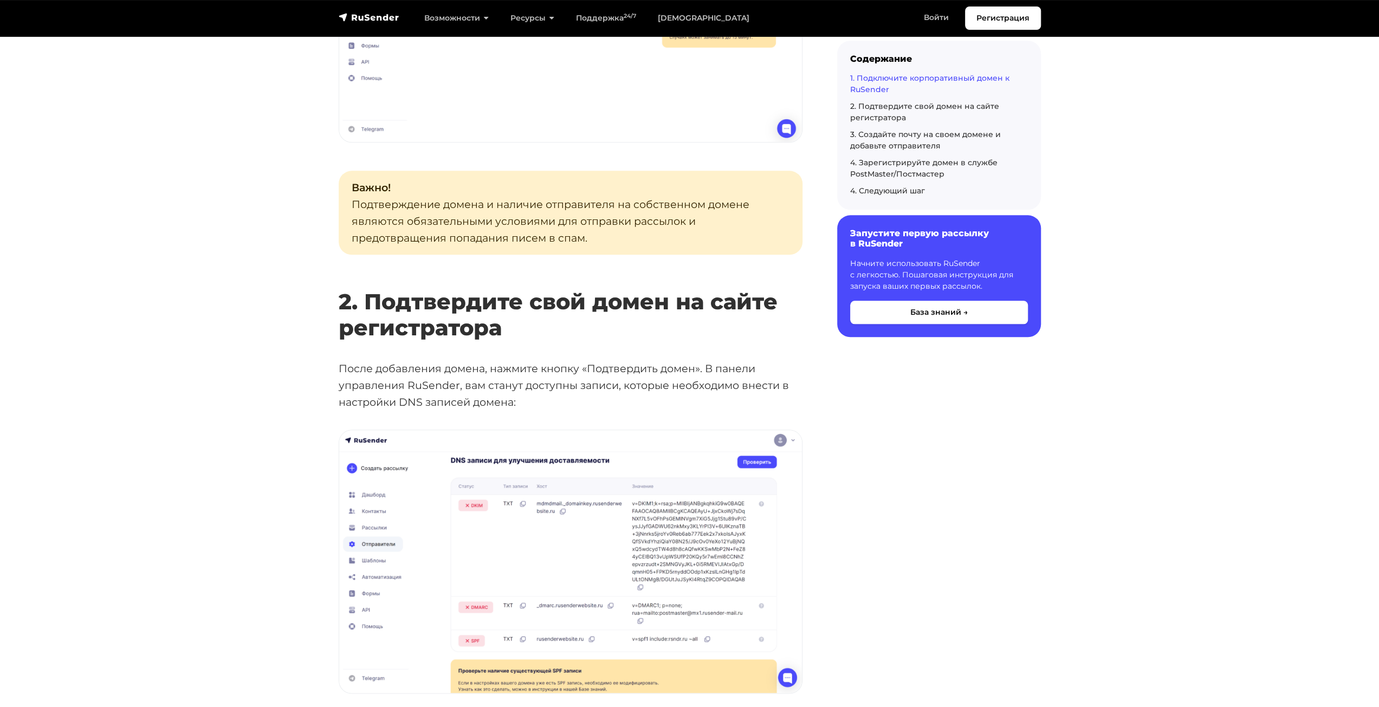
drag, startPoint x: 910, startPoint y: 446, endPoint x: 873, endPoint y: 443, distance: 37.0
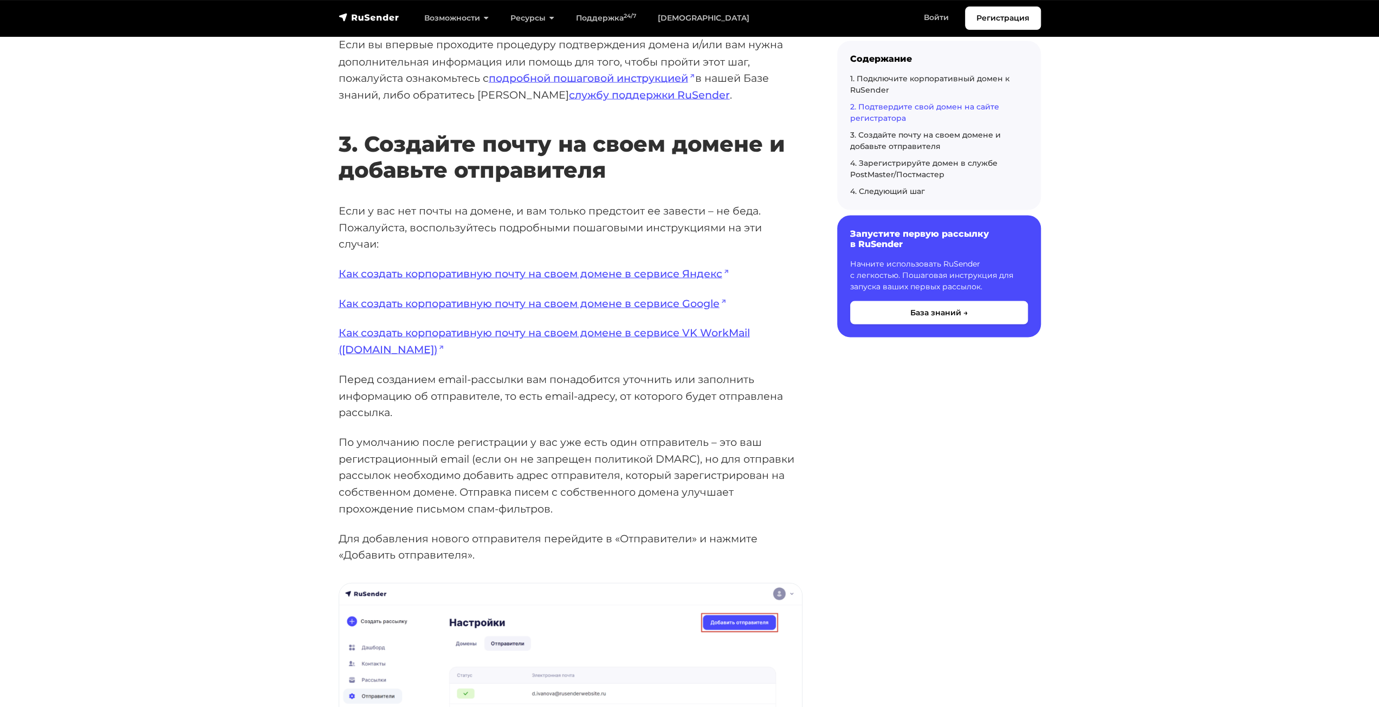
scroll to position [2004, 0]
drag, startPoint x: 910, startPoint y: 438, endPoint x: 852, endPoint y: 437, distance: 58.0
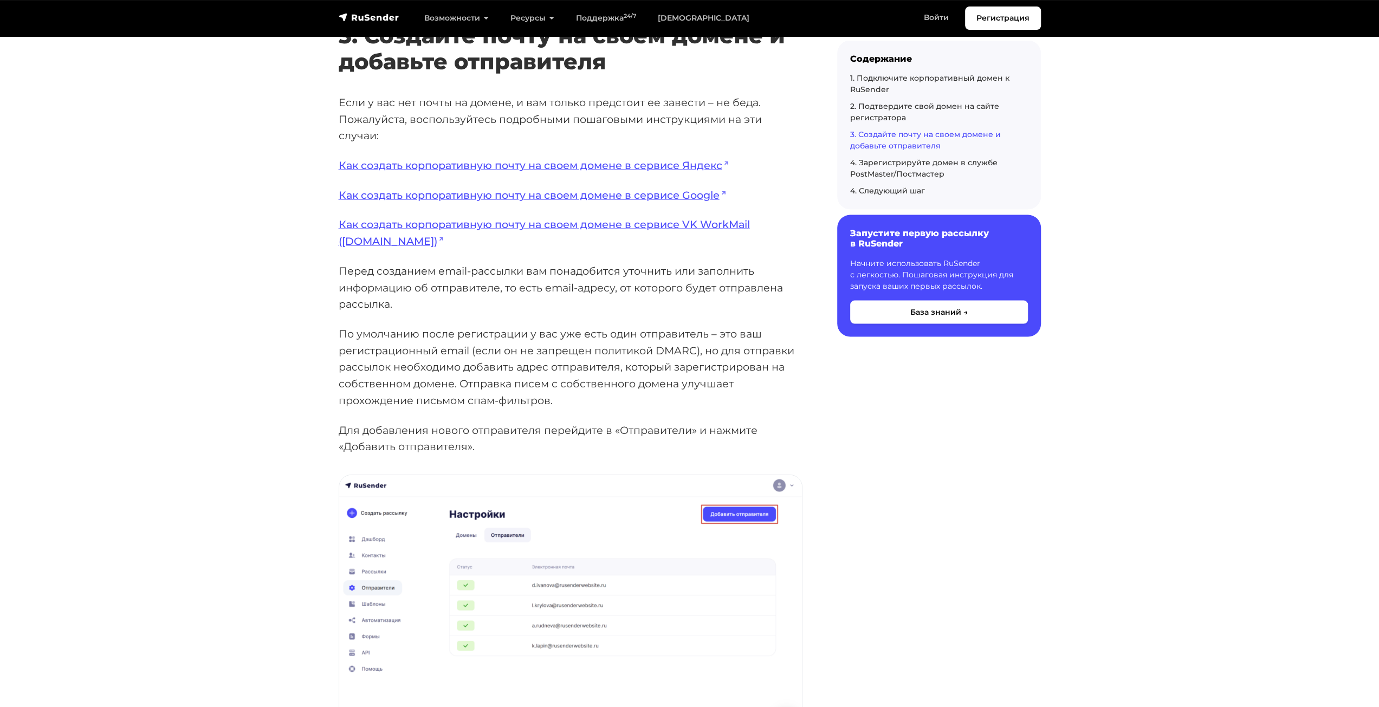
scroll to position [2329, 0]
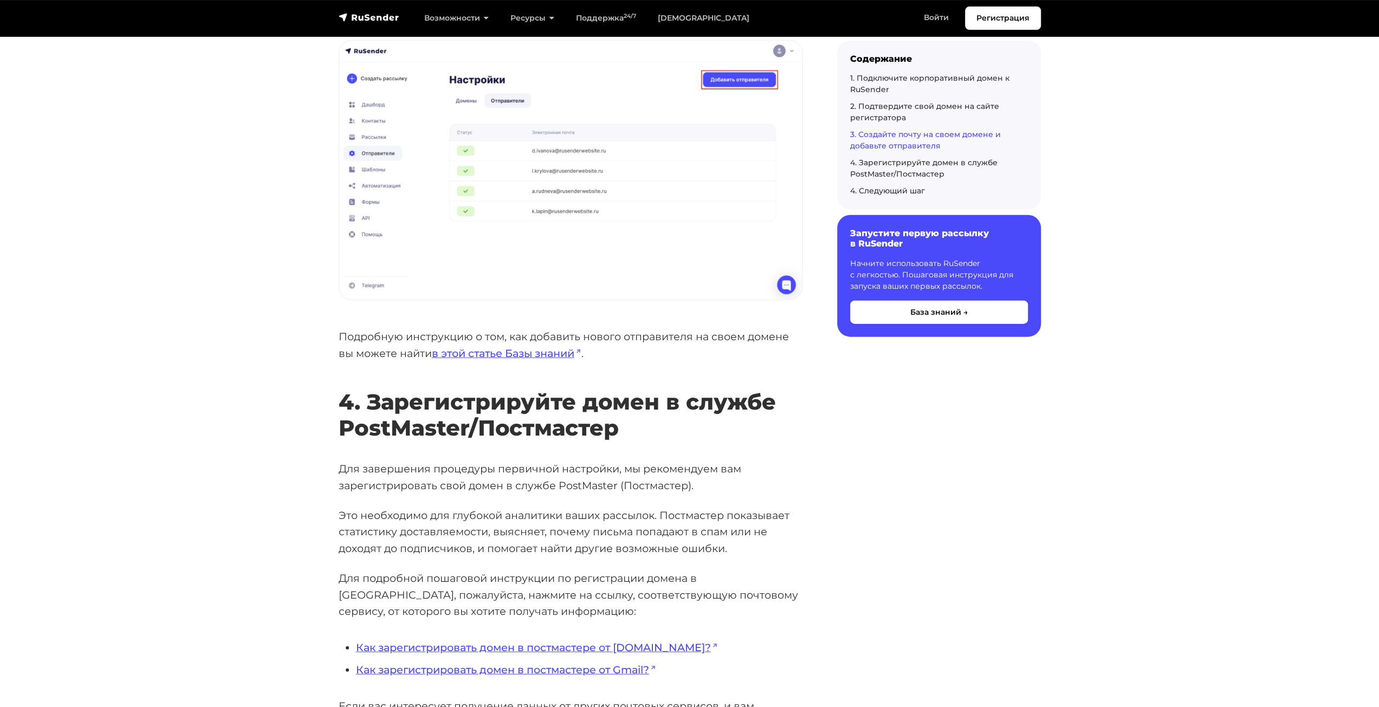
drag, startPoint x: 937, startPoint y: 441, endPoint x: 875, endPoint y: 436, distance: 62.0
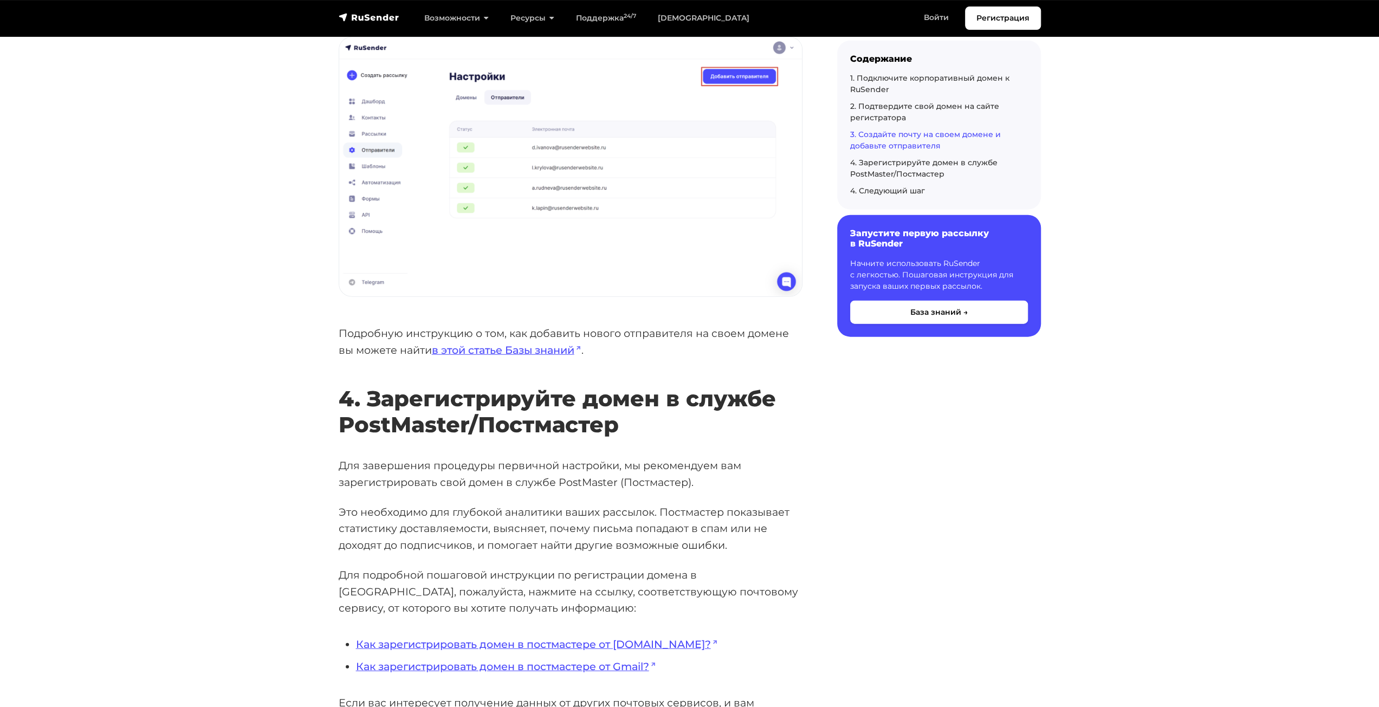
scroll to position [2709, 0]
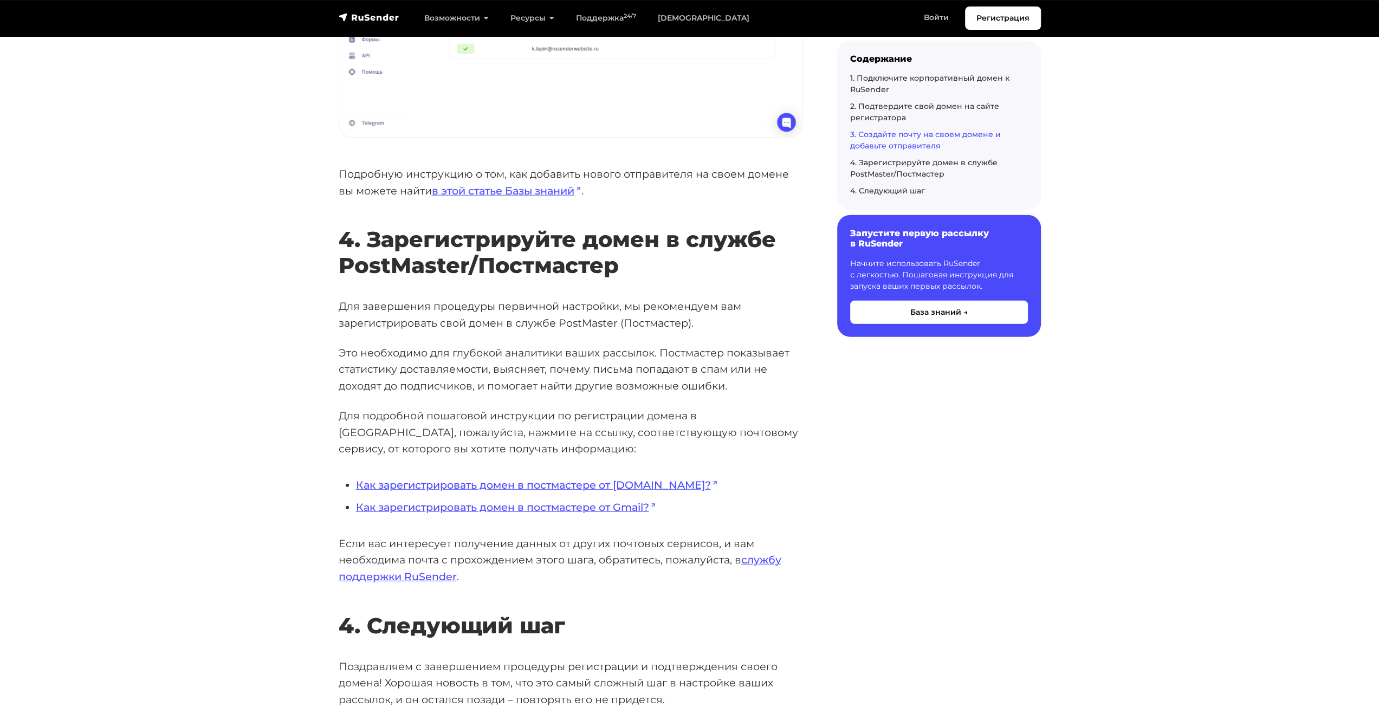
drag, startPoint x: 870, startPoint y: 437, endPoint x: 843, endPoint y: 437, distance: 27.1
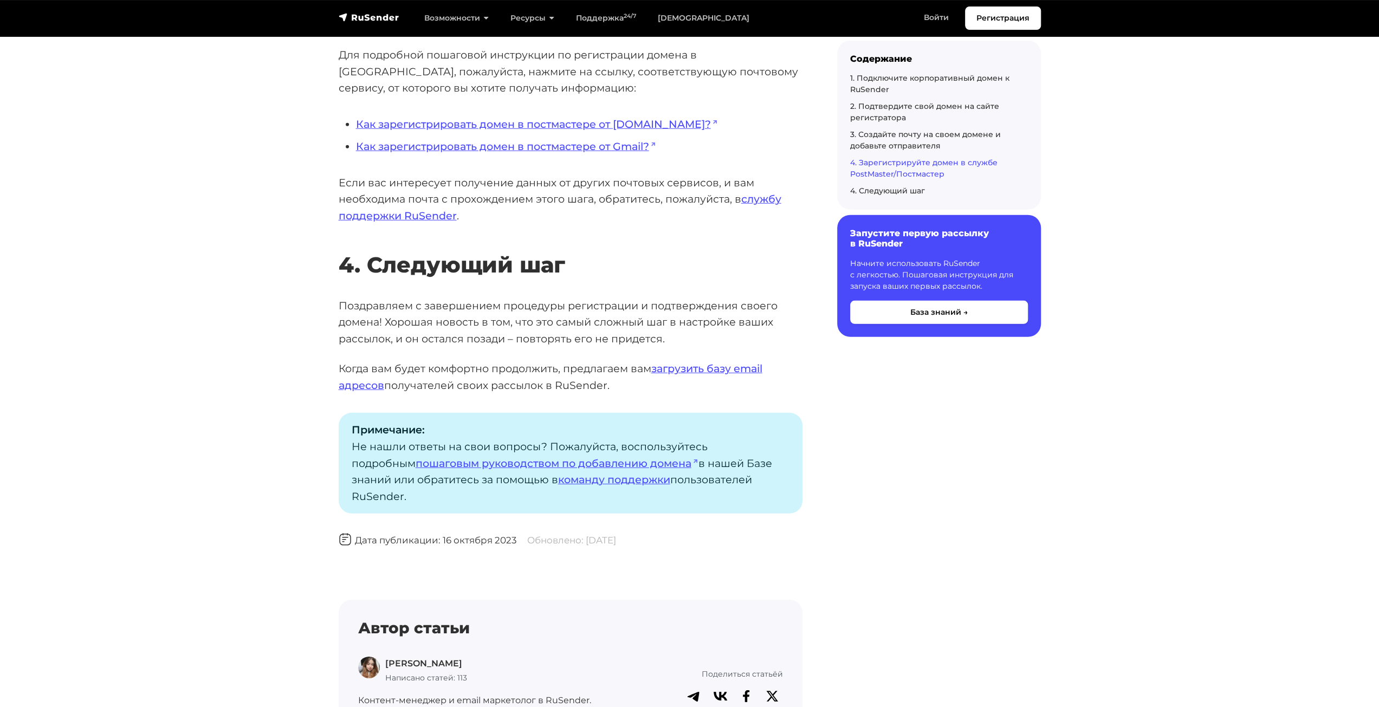
scroll to position [3250, 0]
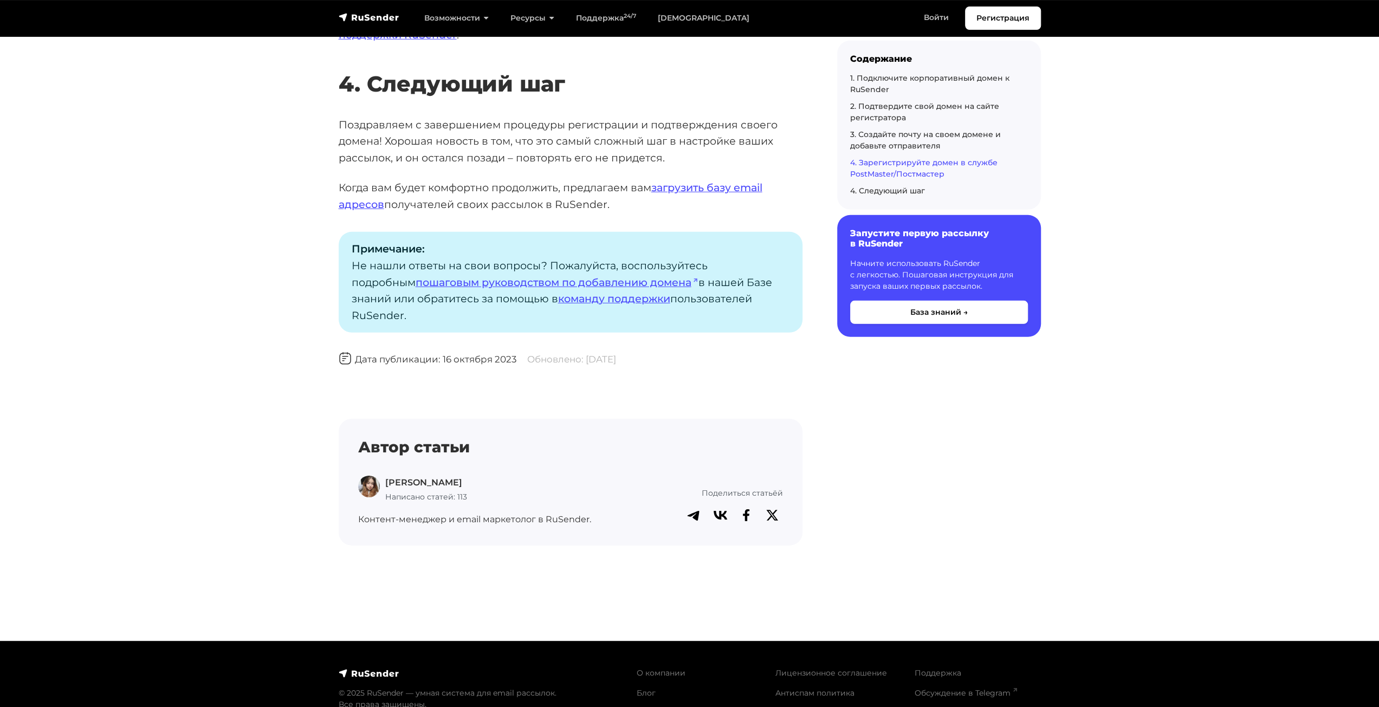
drag, startPoint x: 1181, startPoint y: 224, endPoint x: 1151, endPoint y: 213, distance: 32.4
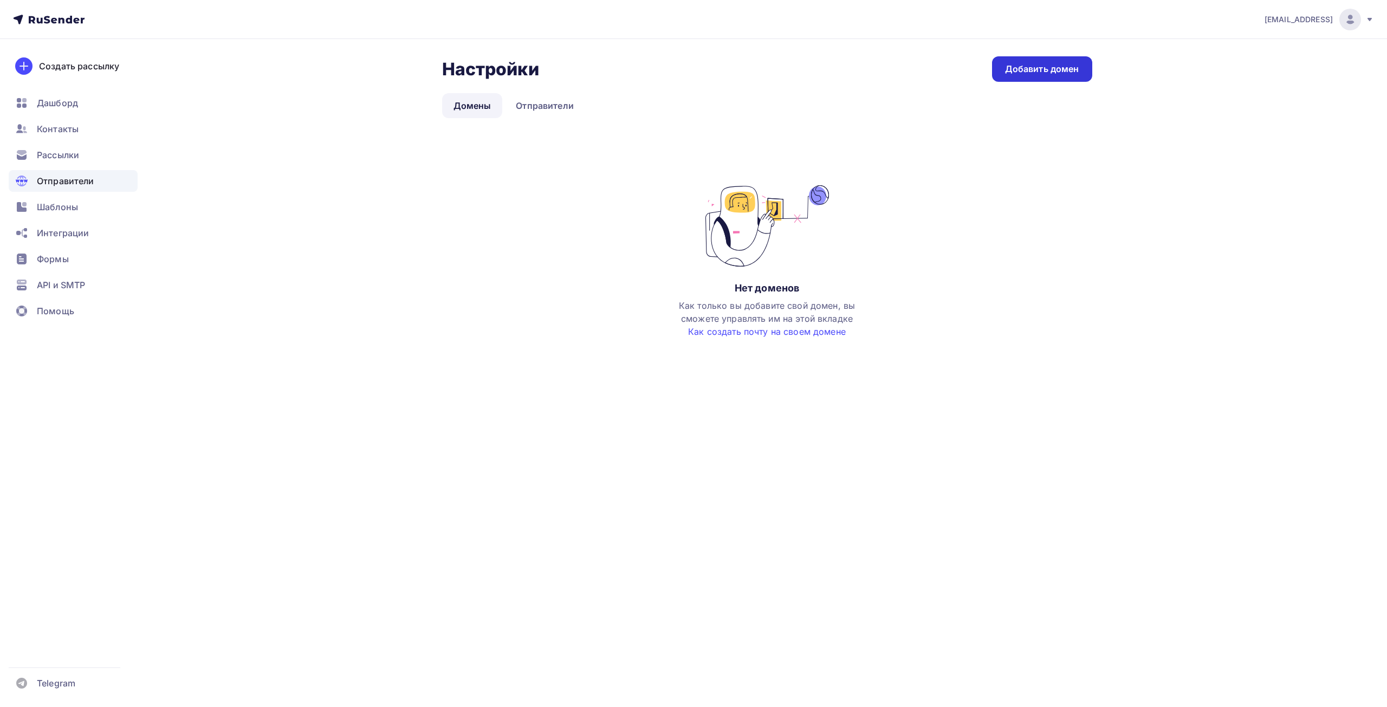
click at [1060, 67] on div "Добавить домен" at bounding box center [1042, 69] width 74 height 12
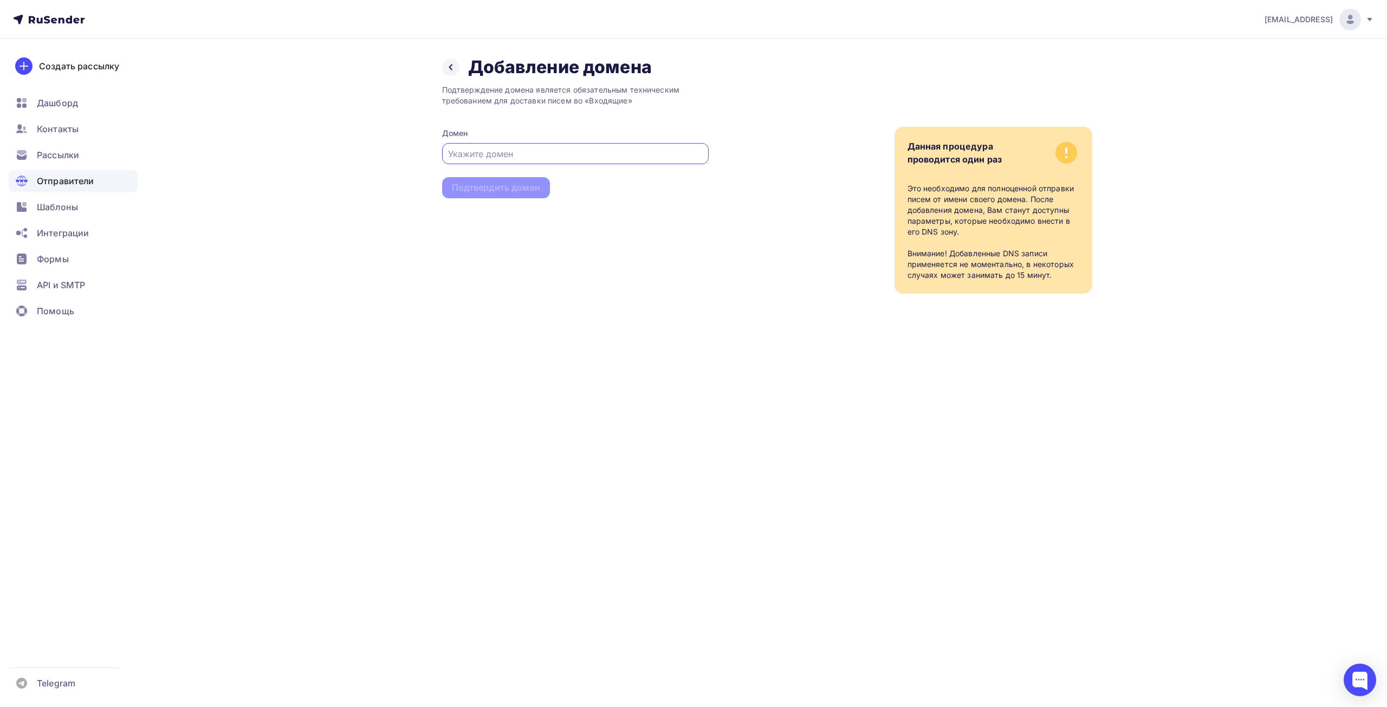
click at [536, 143] on div at bounding box center [575, 153] width 267 height 21
